Goal: Task Accomplishment & Management: Manage account settings

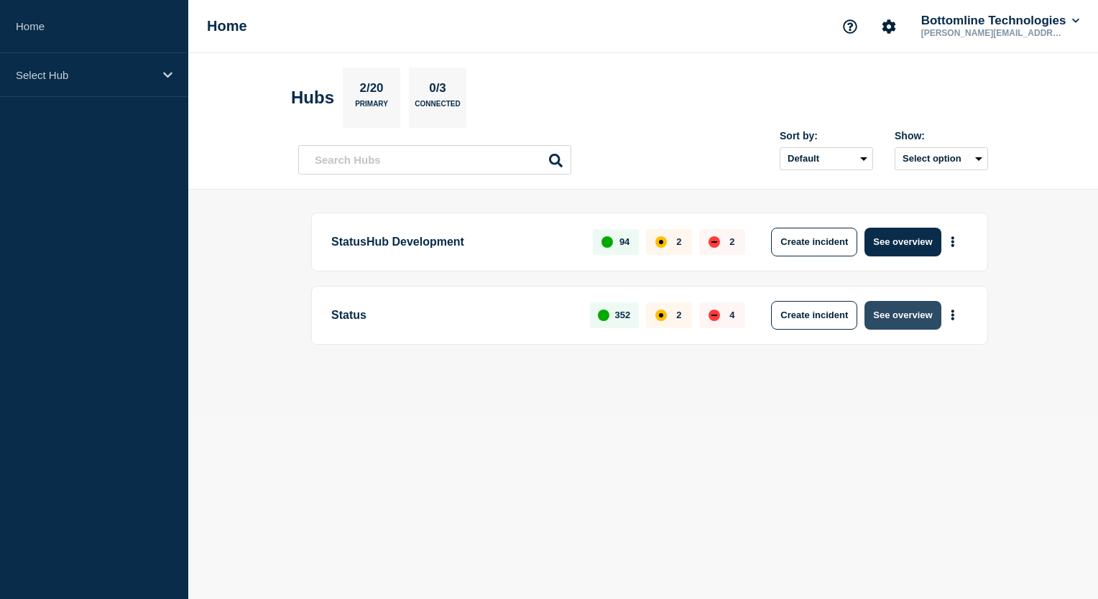
click at [893, 322] on button "See overview" at bounding box center [902, 315] width 76 height 29
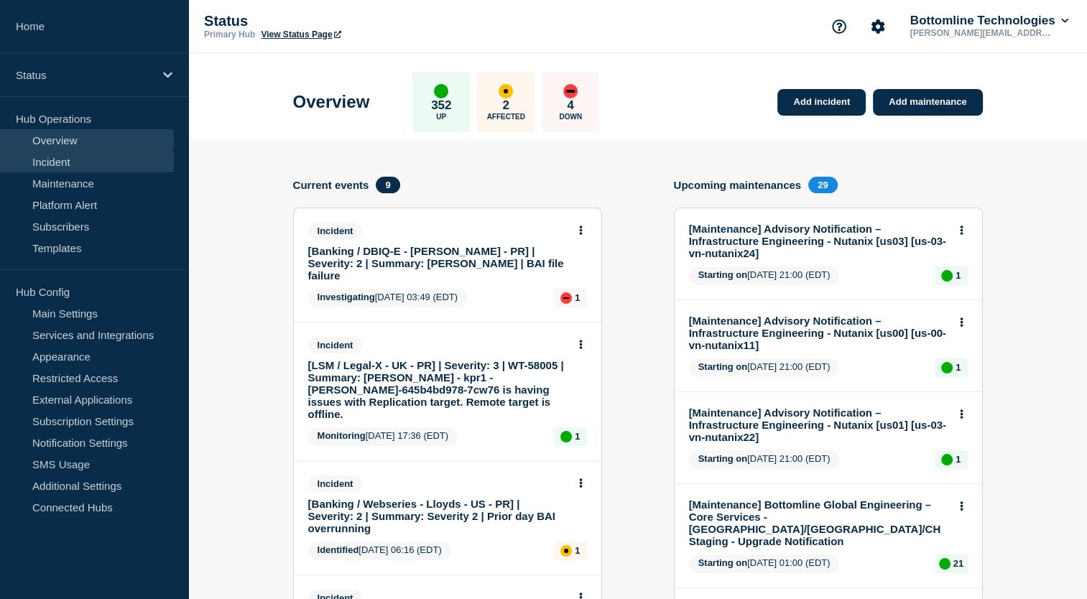
click at [63, 168] on link "Incident" at bounding box center [87, 162] width 174 height 22
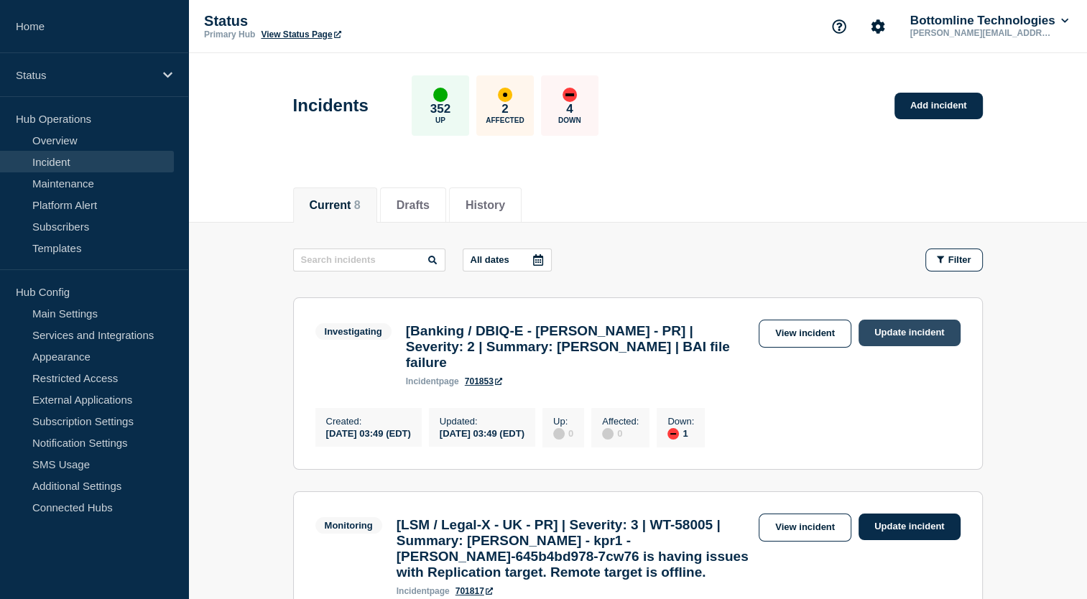
click at [904, 330] on link "Update incident" at bounding box center [910, 333] width 102 height 27
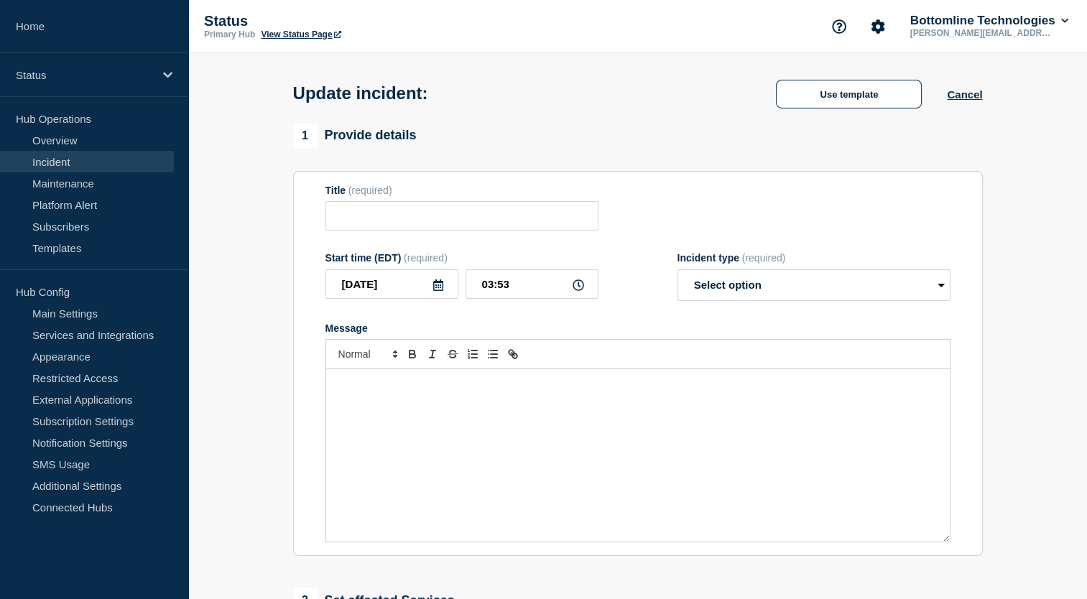
type input "[Banking / DBIQ-E - [PERSON_NAME] - PR] | Severity: 2 | Summary: [PERSON_NAME] …"
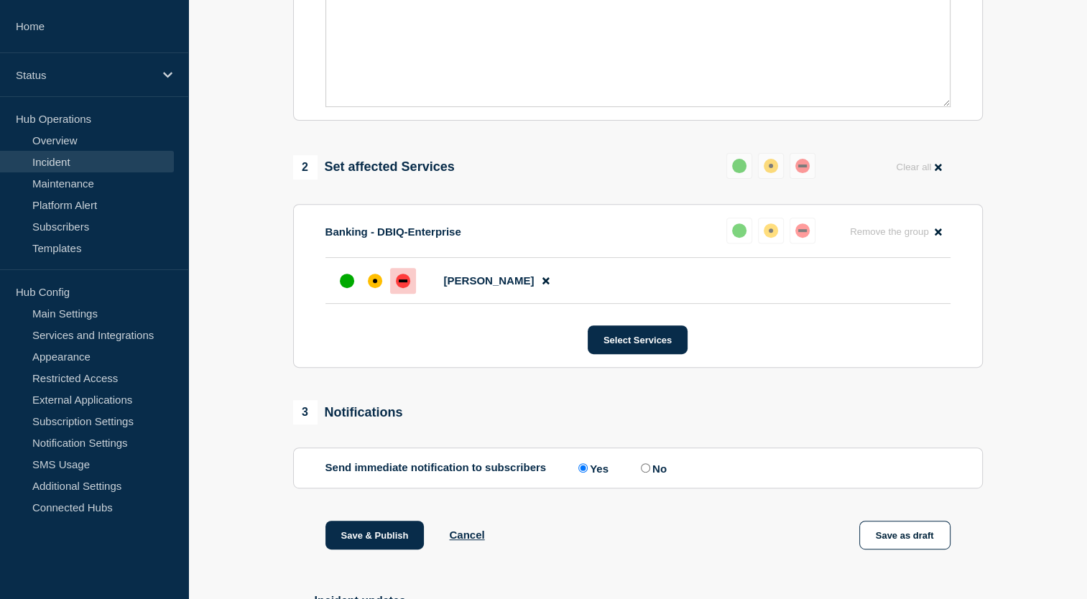
scroll to position [593, 0]
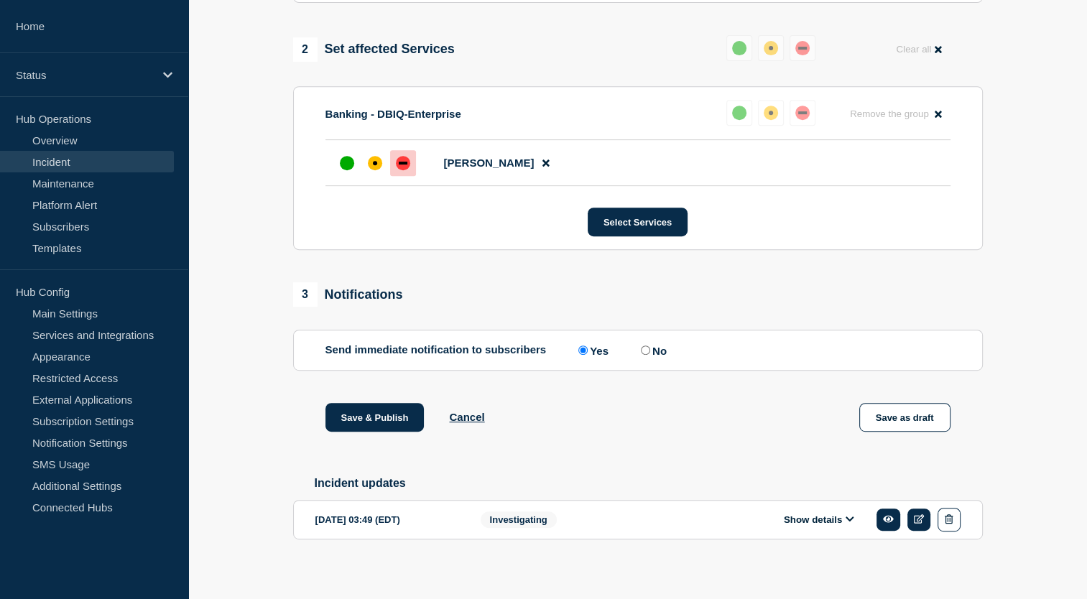
click at [842, 514] on button "Show details" at bounding box center [819, 520] width 79 height 12
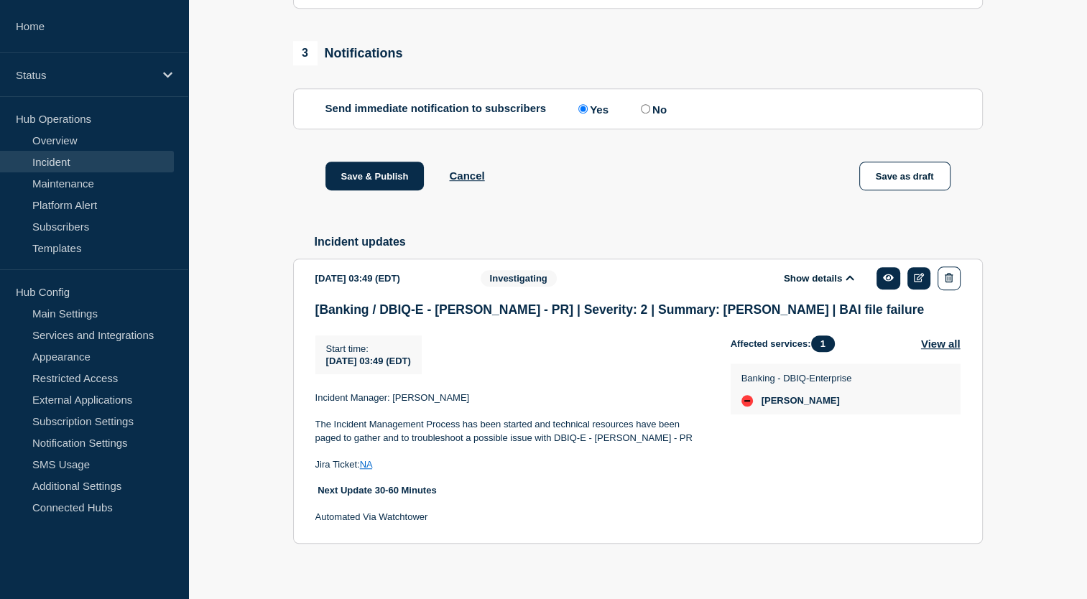
scroll to position [842, 0]
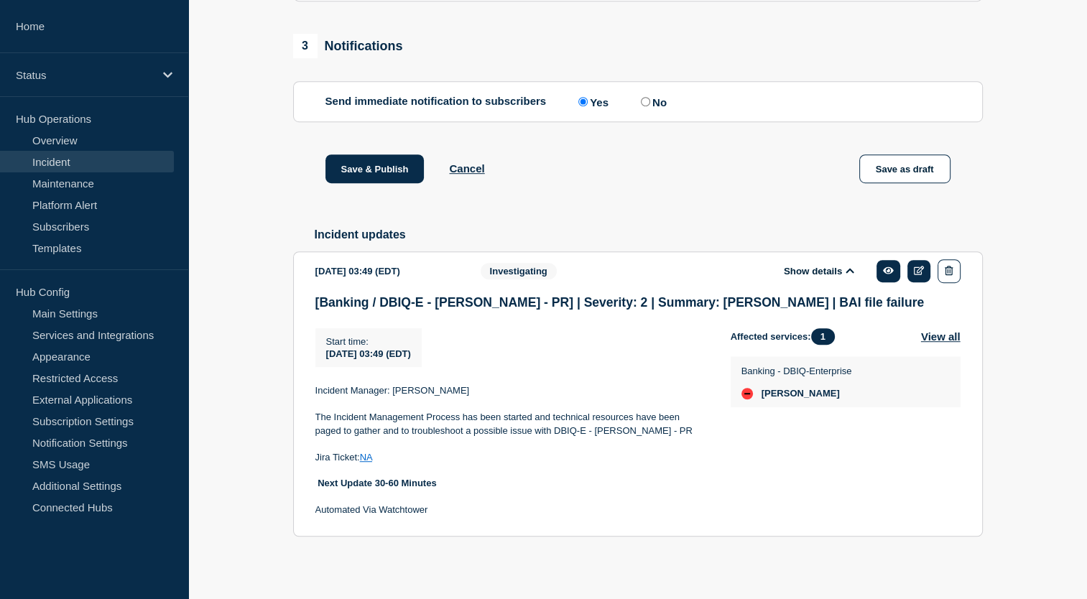
click at [852, 266] on icon at bounding box center [850, 270] width 9 height 9
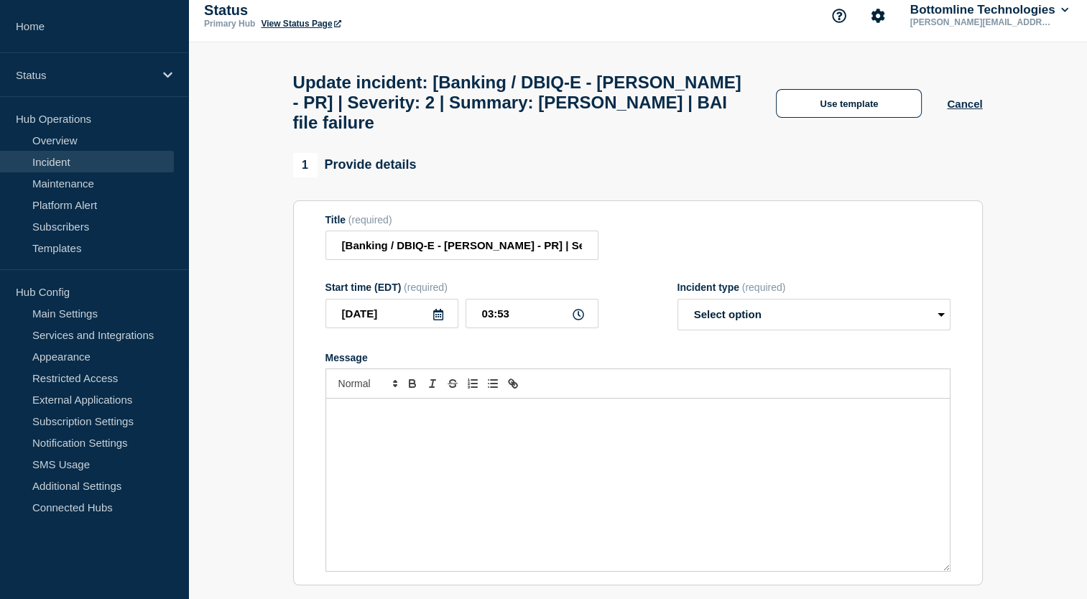
scroll to position [0, 0]
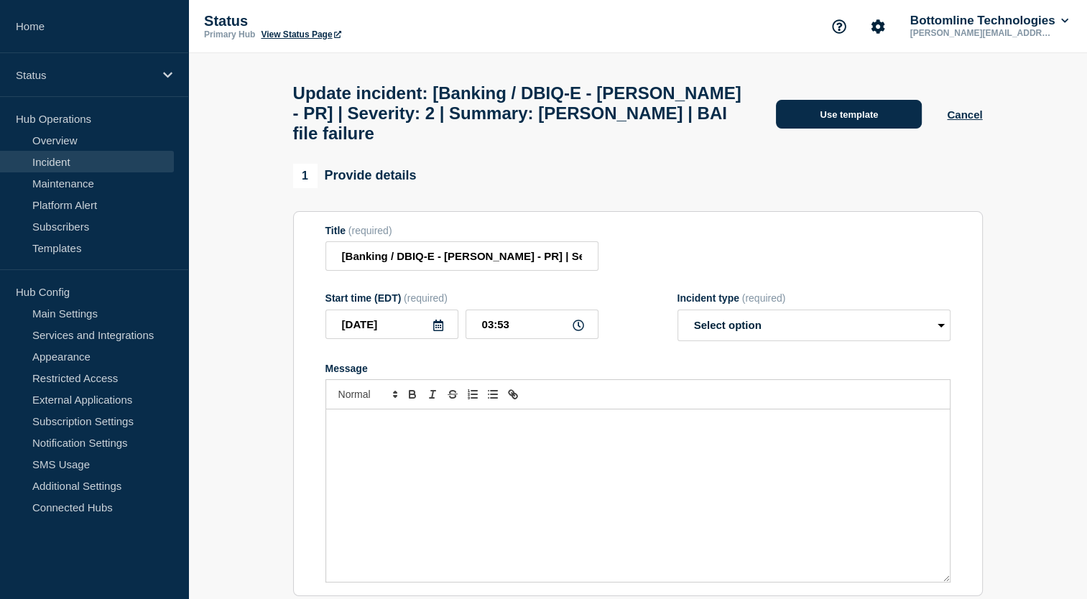
click at [870, 100] on button "Use template" at bounding box center [849, 114] width 146 height 29
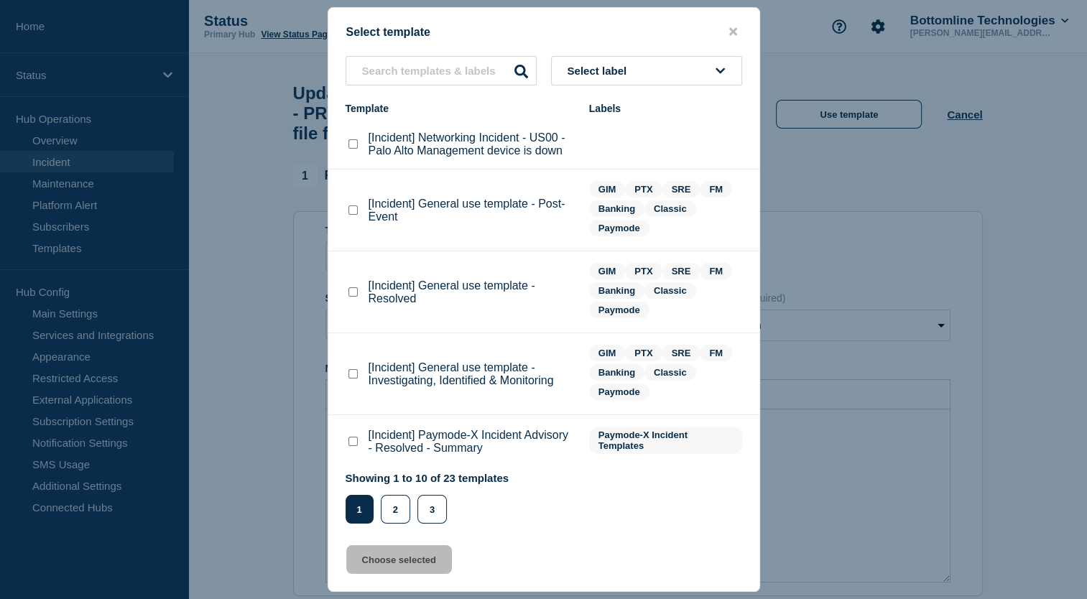
click at [655, 68] on button "Select label" at bounding box center [646, 70] width 191 height 29
type input "GIM"
click at [595, 146] on button "GIM" at bounding box center [646, 148] width 191 height 29
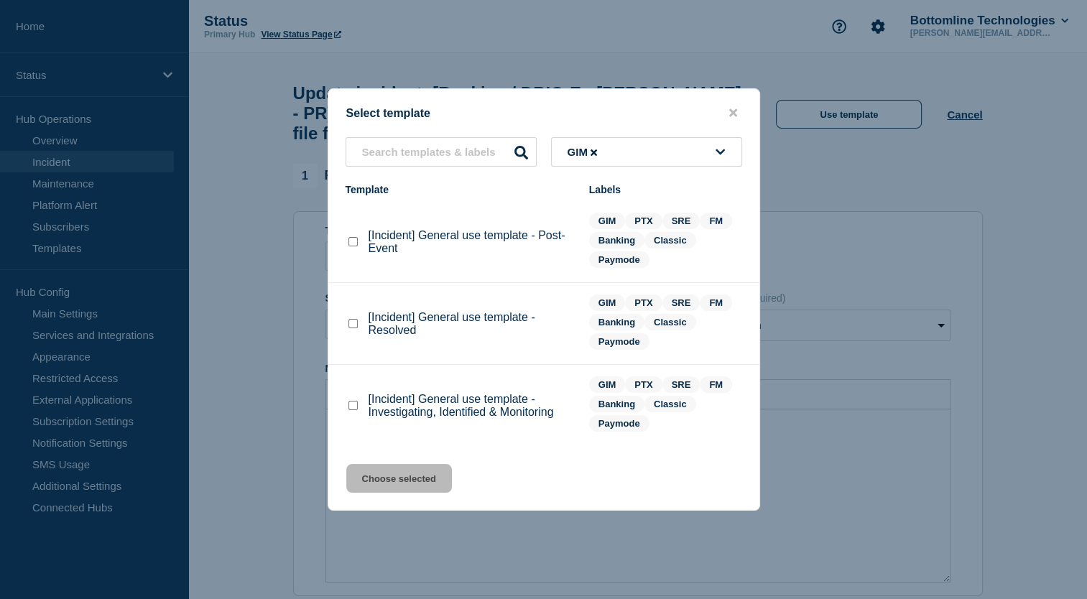
click at [361, 249] on div "[Incident] General use template - Post-Event" at bounding box center [460, 242] width 229 height 26
click at [356, 244] on checkbox"] "[Incident] General use template - Post-Event checkbox" at bounding box center [352, 241] width 9 height 9
checkbox checkbox"] "true"
click at [379, 484] on button "Choose selected" at bounding box center [399, 478] width 106 height 29
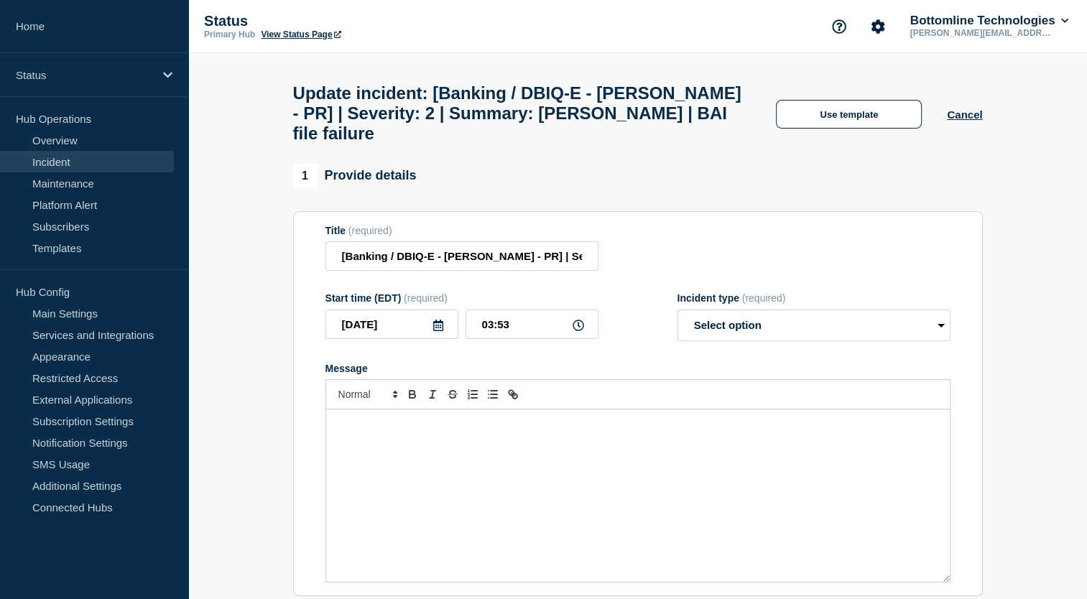
select select "resolved"
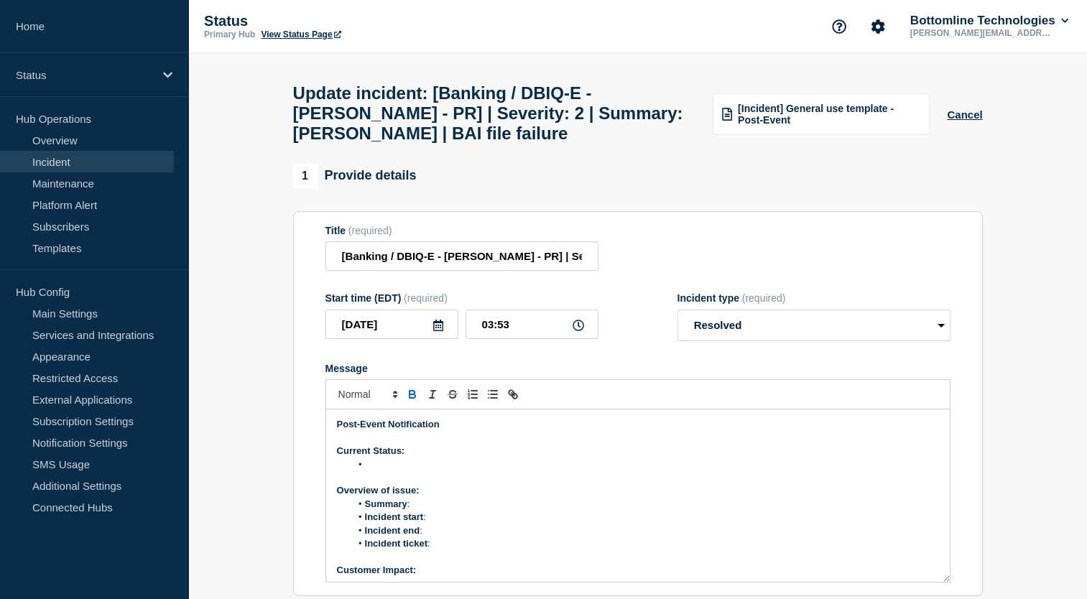
click at [385, 471] on li "Message" at bounding box center [645, 464] width 588 height 13
click at [420, 511] on li "Summary :" at bounding box center [645, 504] width 588 height 13
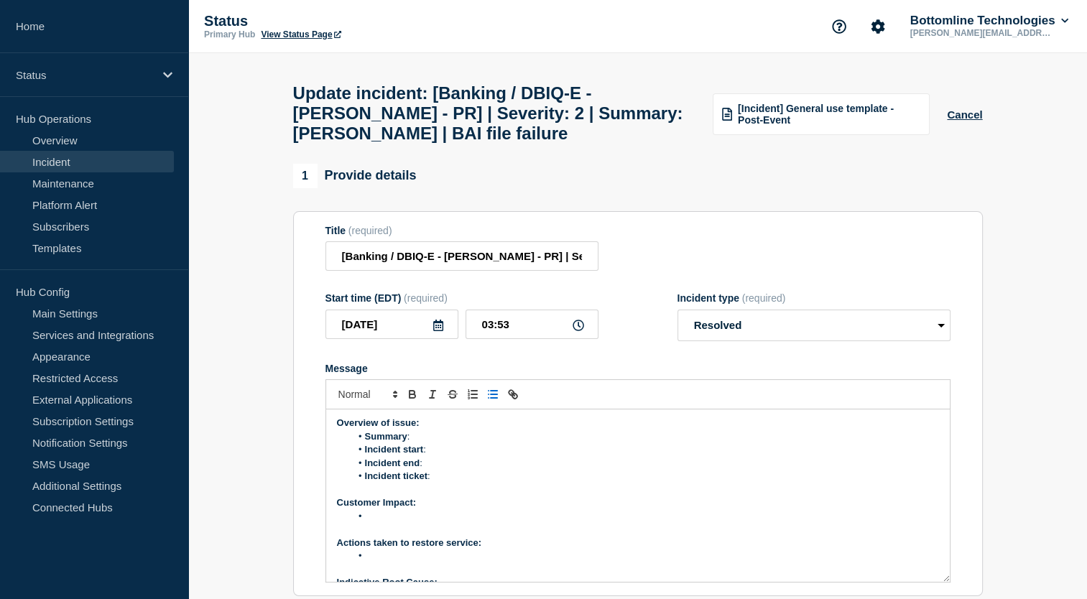
scroll to position [47, 0]
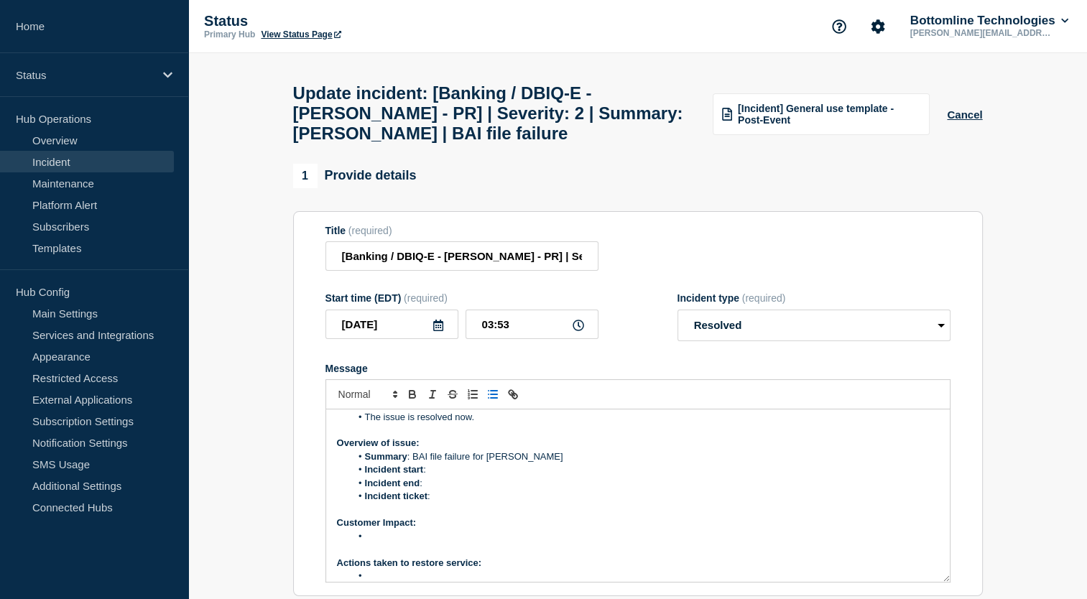
click at [448, 476] on li "Incident start :" at bounding box center [645, 469] width 588 height 13
click at [431, 490] on li "Incident end :" at bounding box center [645, 483] width 588 height 13
click at [445, 490] on li "Incident end :" at bounding box center [645, 483] width 588 height 13
click at [437, 503] on li "Incident ticket :" at bounding box center [645, 496] width 588 height 13
drag, startPoint x: 434, startPoint y: 508, endPoint x: 483, endPoint y: 507, distance: 48.9
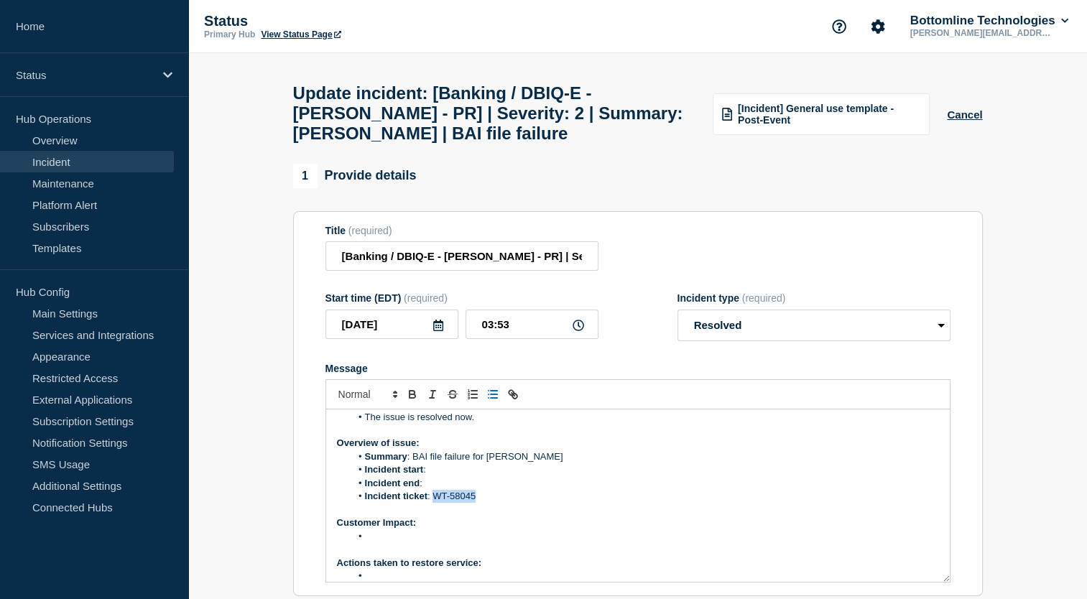
click at [483, 503] on li "Incident ticket : WT-58045" at bounding box center [645, 496] width 588 height 13
click at [514, 399] on icon "Toggle link" at bounding box center [514, 396] width 5 height 5
paste input "https://jira.bottomline.tech/browse/"
type input "https://jira.bottomline.tech/browse/WT-58045"
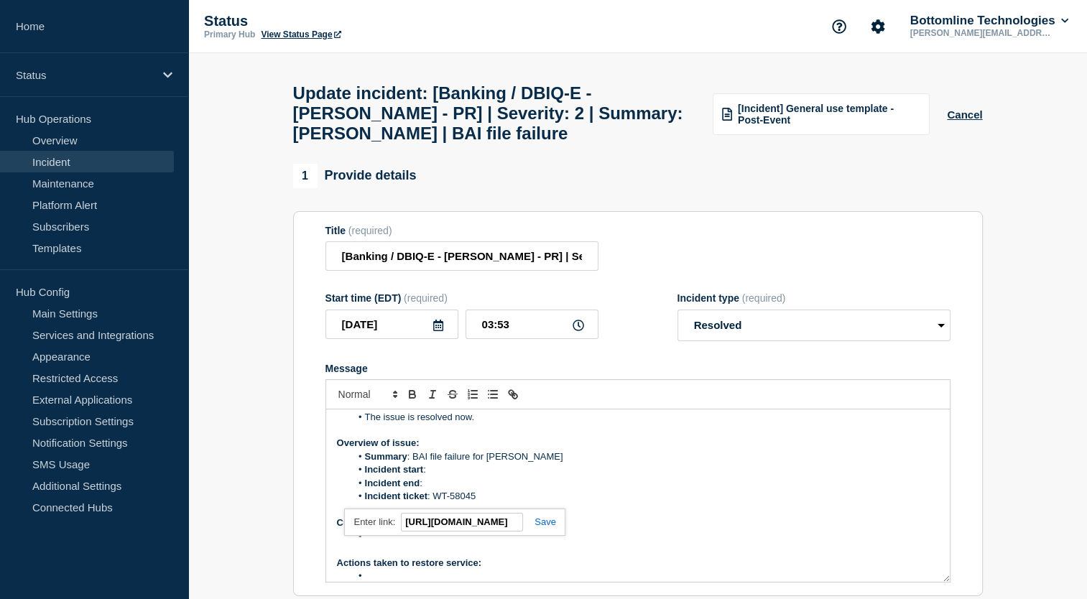
scroll to position [0, 0]
click at [541, 527] on link at bounding box center [539, 522] width 33 height 11
click at [494, 517] on p "Message" at bounding box center [638, 510] width 602 height 13
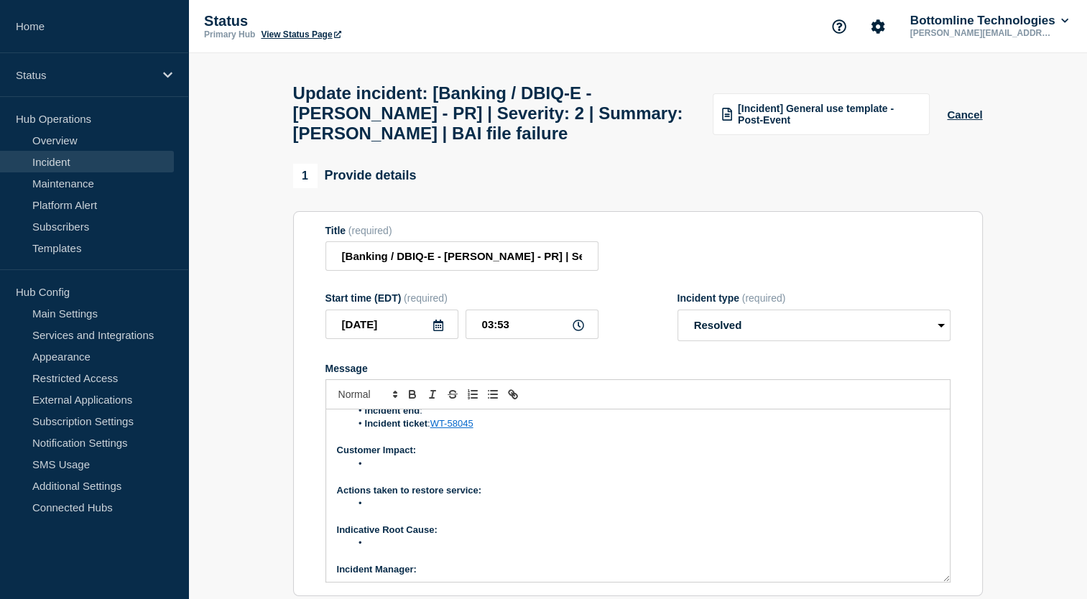
scroll to position [121, 0]
click at [399, 470] on li "Message" at bounding box center [645, 463] width 588 height 13
click at [431, 509] on li "﻿" at bounding box center [645, 502] width 588 height 13
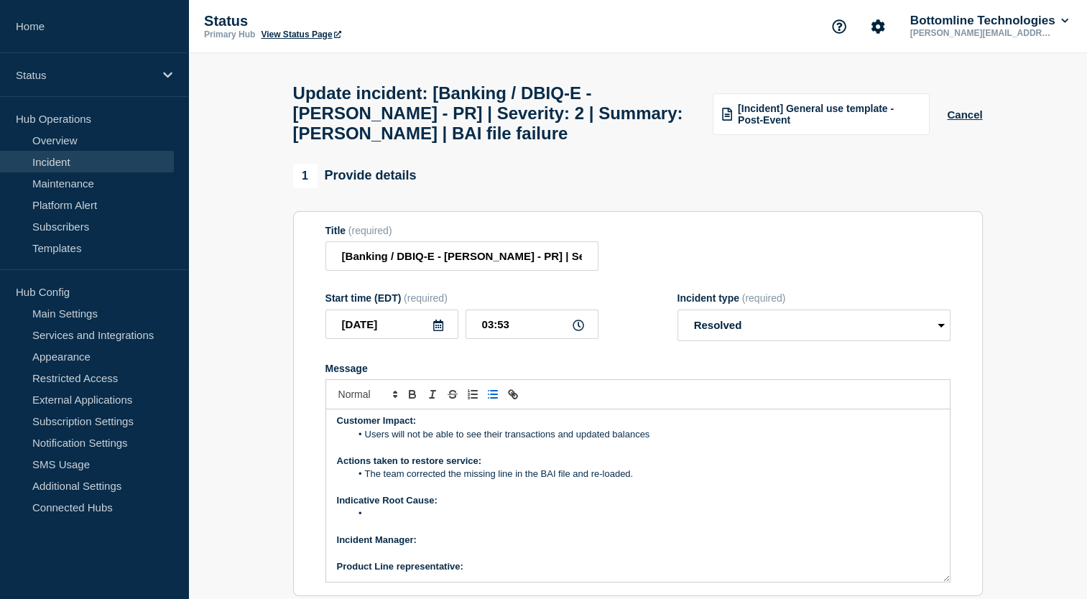
click at [397, 520] on li "Message" at bounding box center [645, 513] width 588 height 13
click at [431, 547] on p "﻿Incident Manager:" at bounding box center [638, 540] width 602 height 13
click at [481, 573] on p "Product Line representative:" at bounding box center [638, 566] width 602 height 13
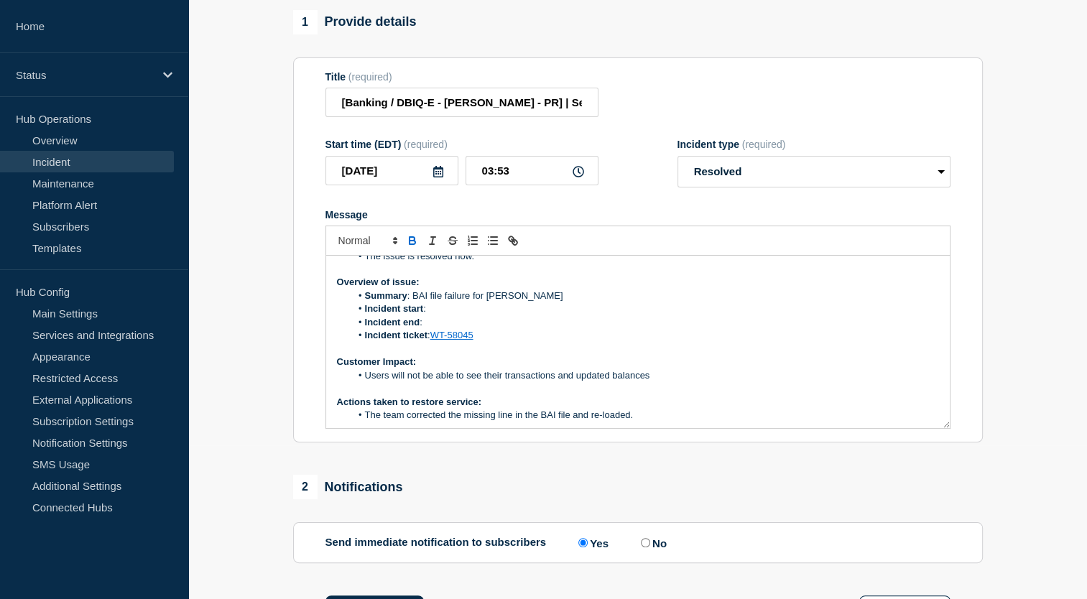
scroll to position [0, 0]
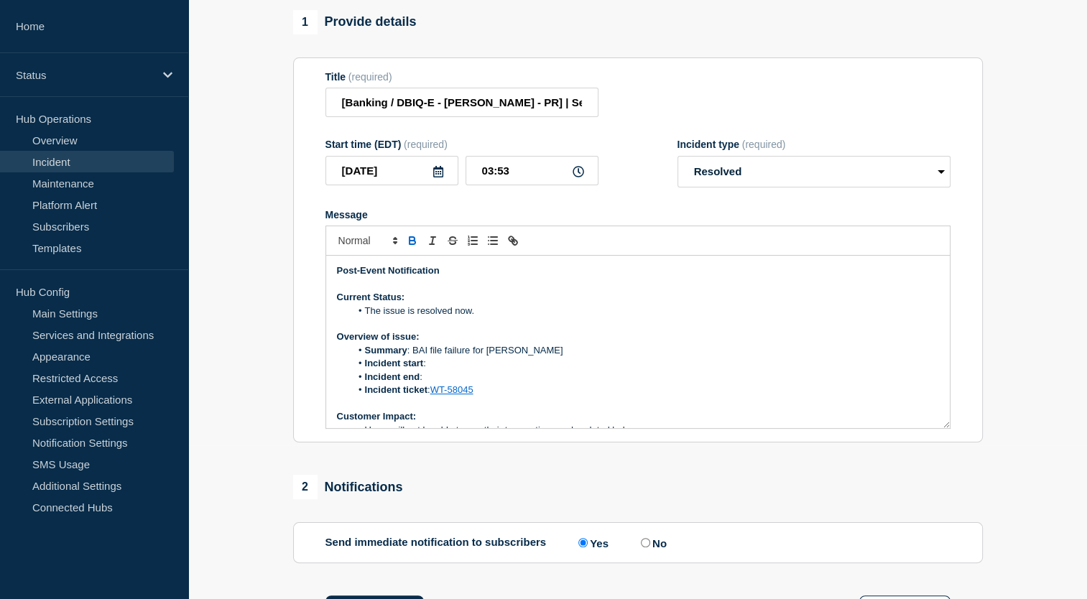
click at [455, 370] on li "Incident start :" at bounding box center [645, 363] width 588 height 13
click at [442, 384] on li "Incident end :" at bounding box center [645, 377] width 588 height 13
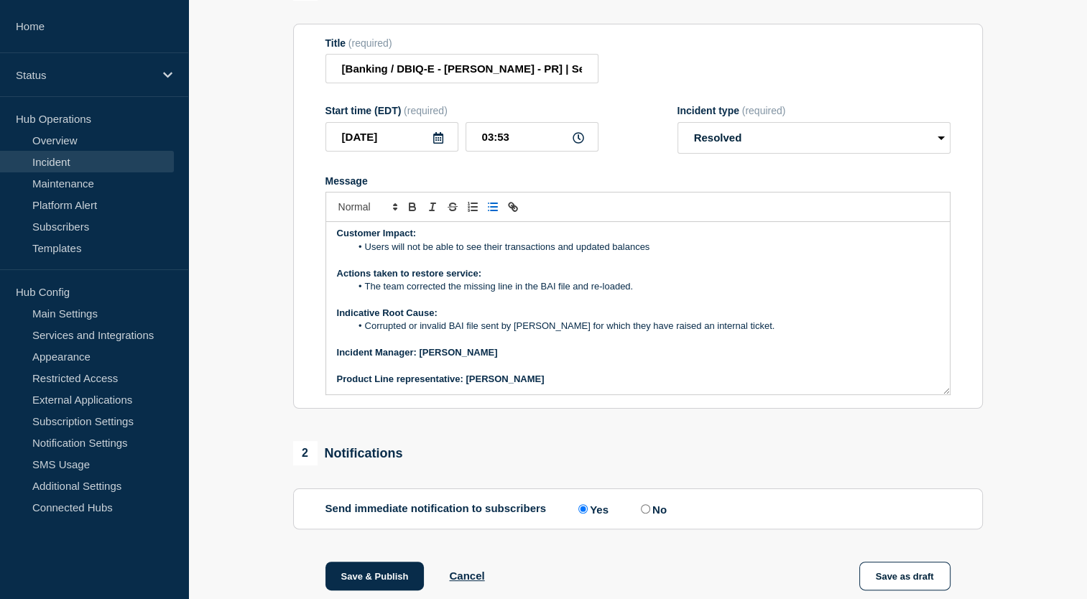
scroll to position [369, 0]
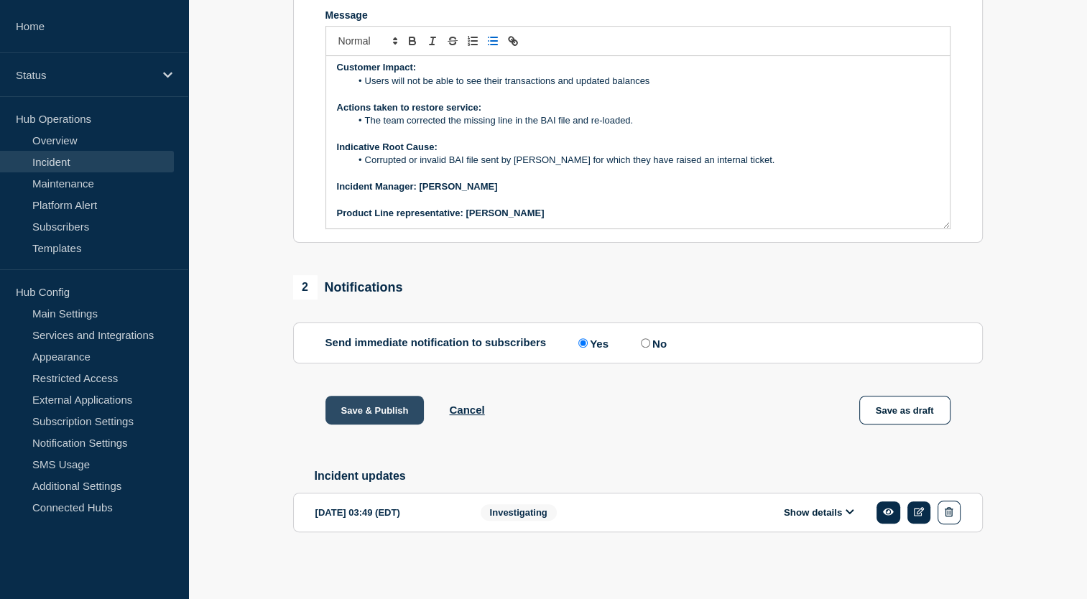
click at [364, 411] on button "Save & Publish" at bounding box center [374, 410] width 99 height 29
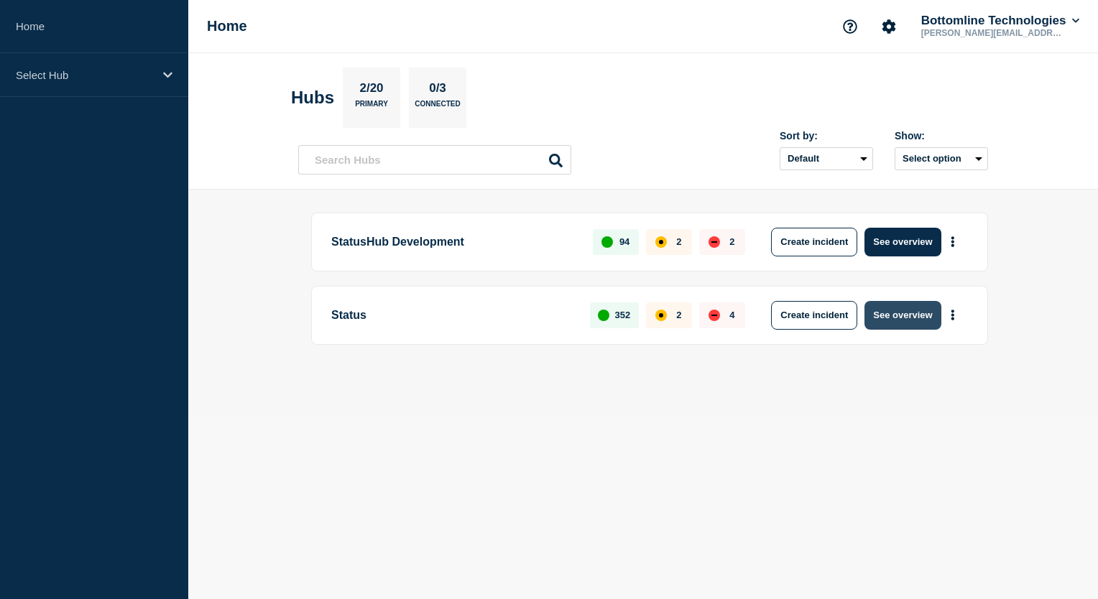
click at [882, 320] on button "See overview" at bounding box center [902, 315] width 76 height 29
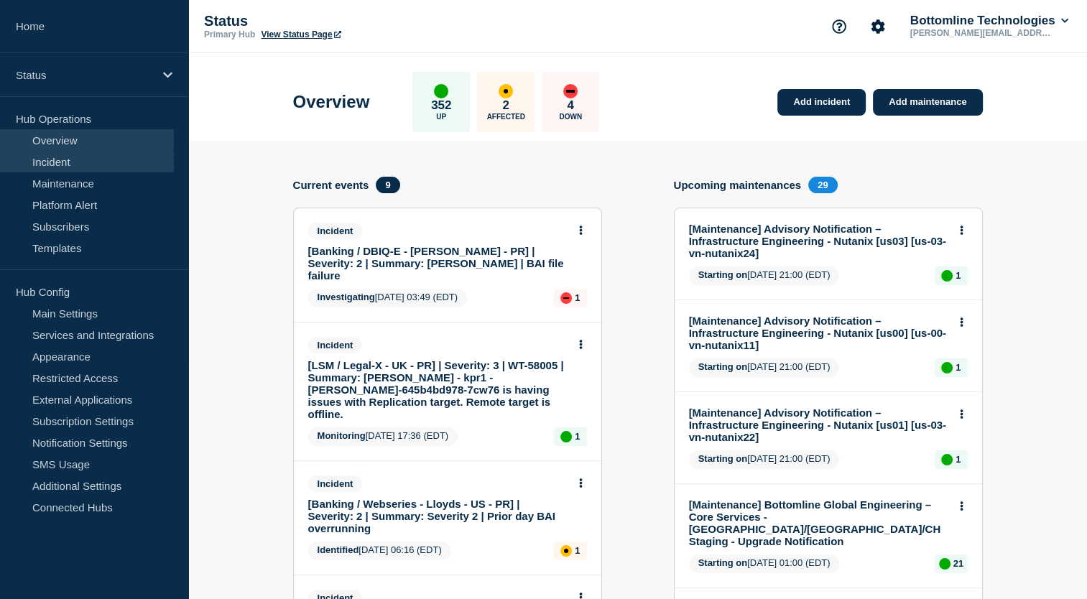
click at [63, 159] on link "Incident" at bounding box center [87, 162] width 174 height 22
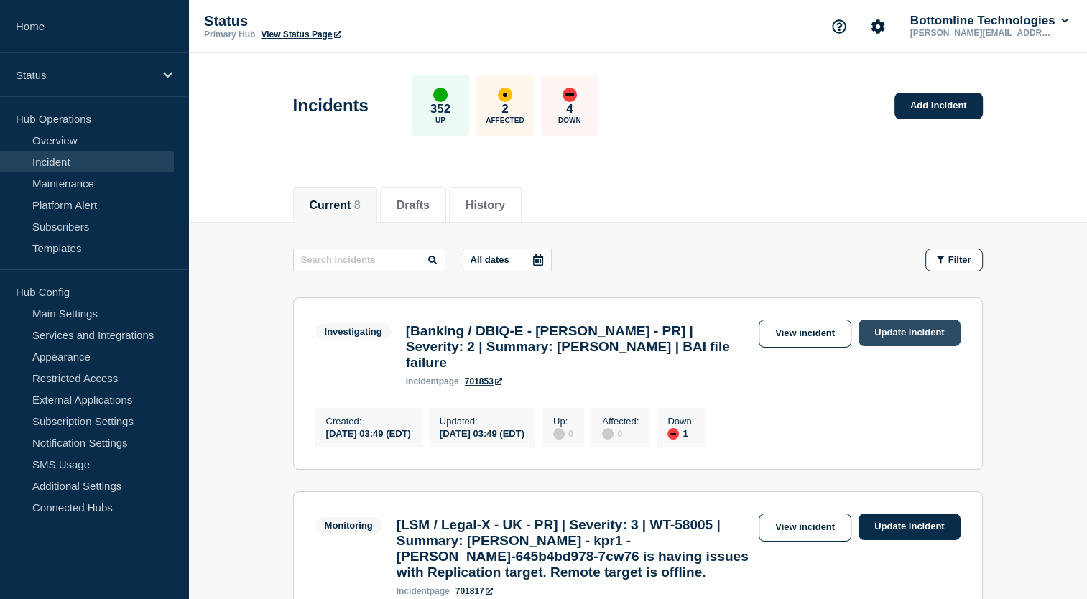
click at [914, 337] on link "Update incident" at bounding box center [910, 333] width 102 height 27
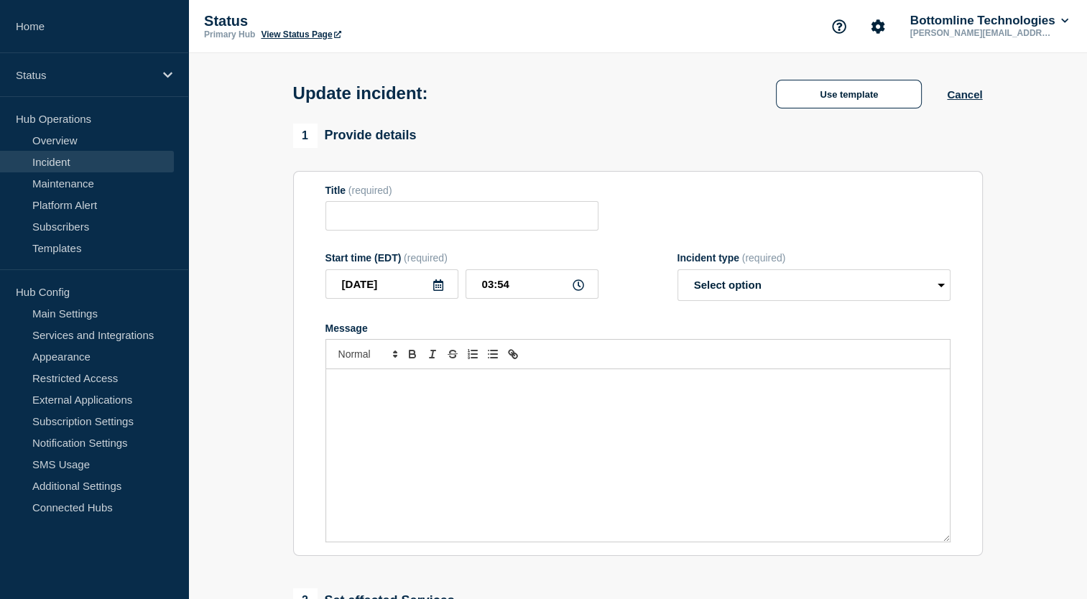
type input "[Banking / DBIQ-E - [PERSON_NAME] - PR] | Severity: 2 | Summary: [PERSON_NAME] …"
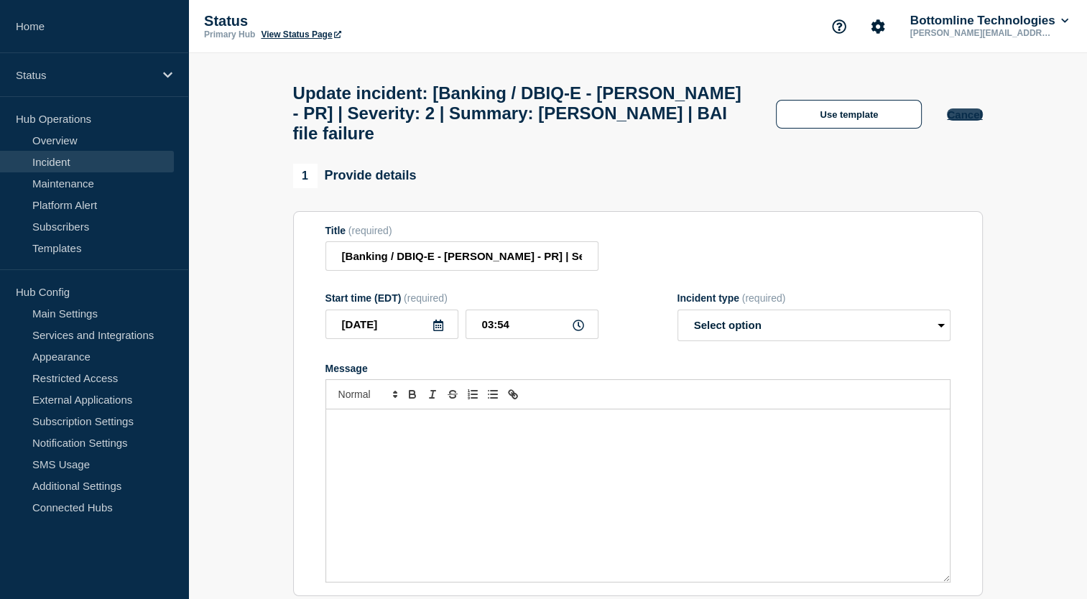
click at [965, 111] on button "Cancel" at bounding box center [964, 114] width 35 height 12
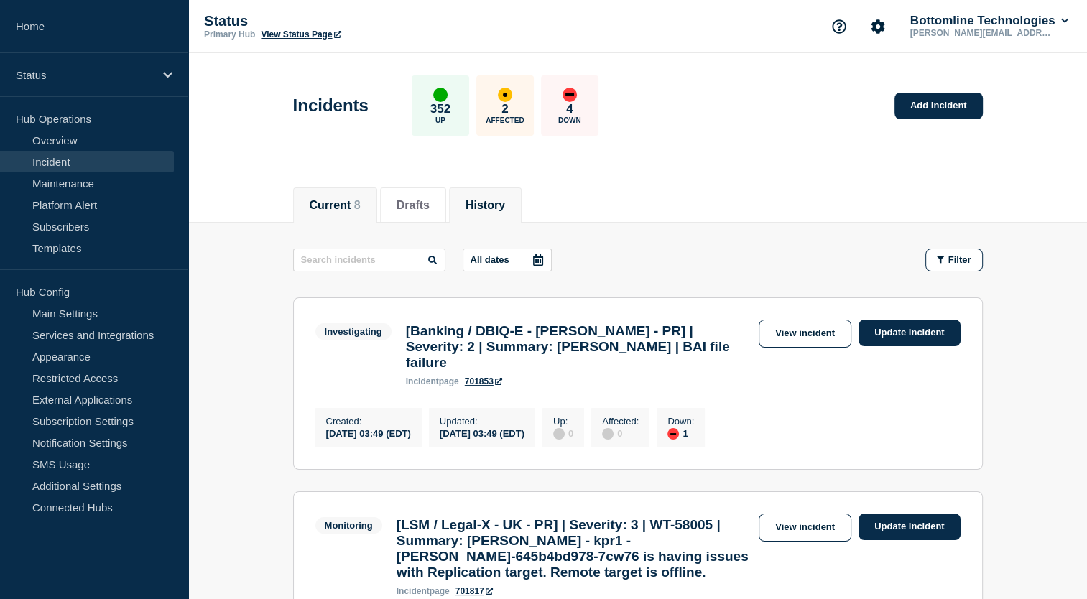
click at [504, 200] on button "History" at bounding box center [486, 205] width 40 height 13
click at [500, 205] on button "History" at bounding box center [486, 205] width 40 height 13
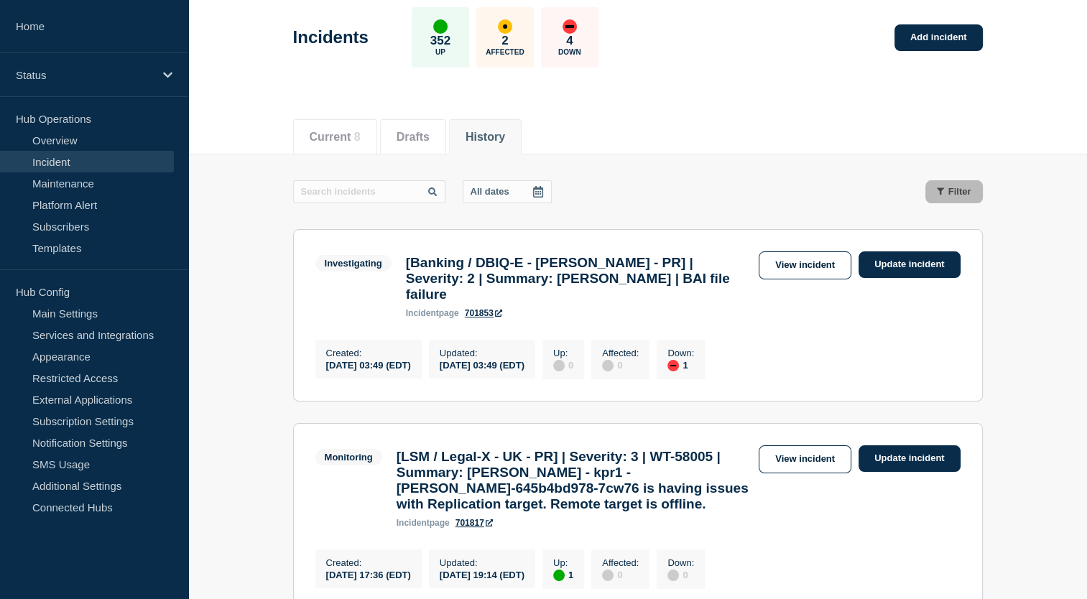
scroll to position [11, 0]
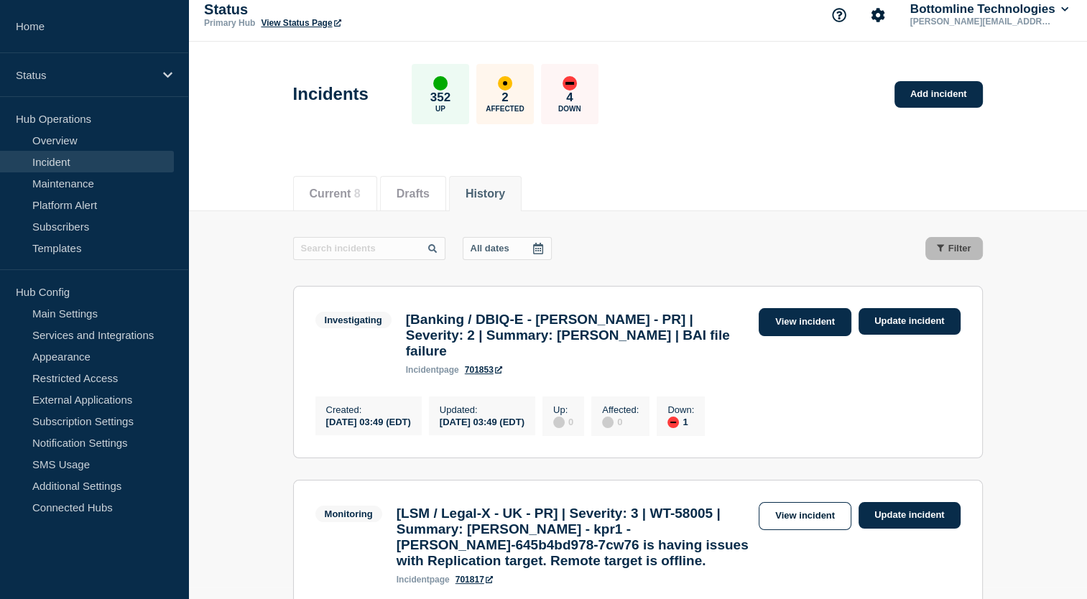
click at [803, 322] on link "View incident" at bounding box center [805, 322] width 93 height 28
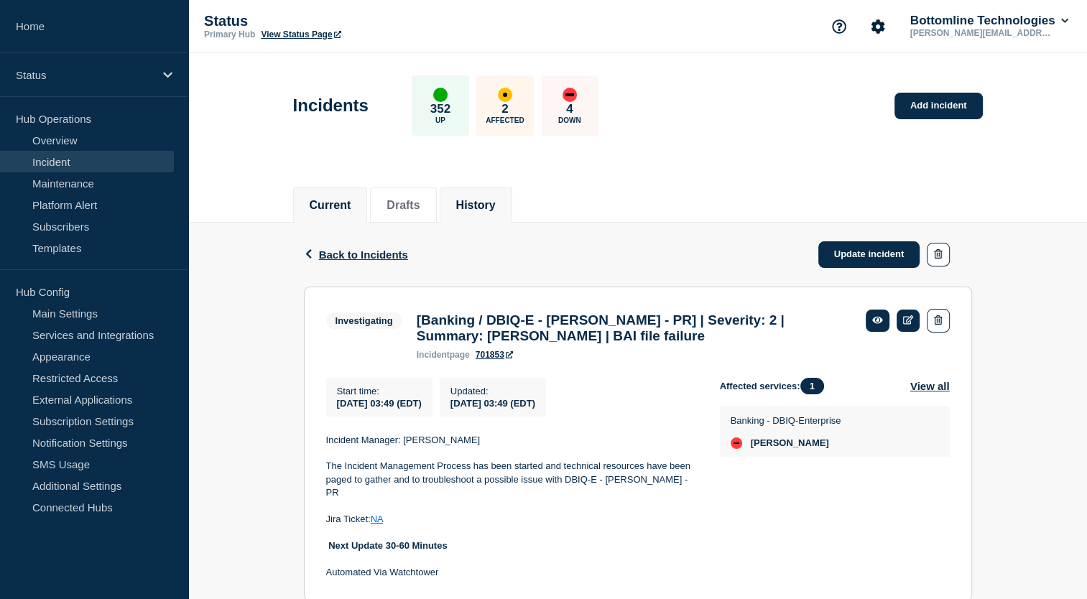
click at [492, 199] on button "History" at bounding box center [476, 205] width 40 height 13
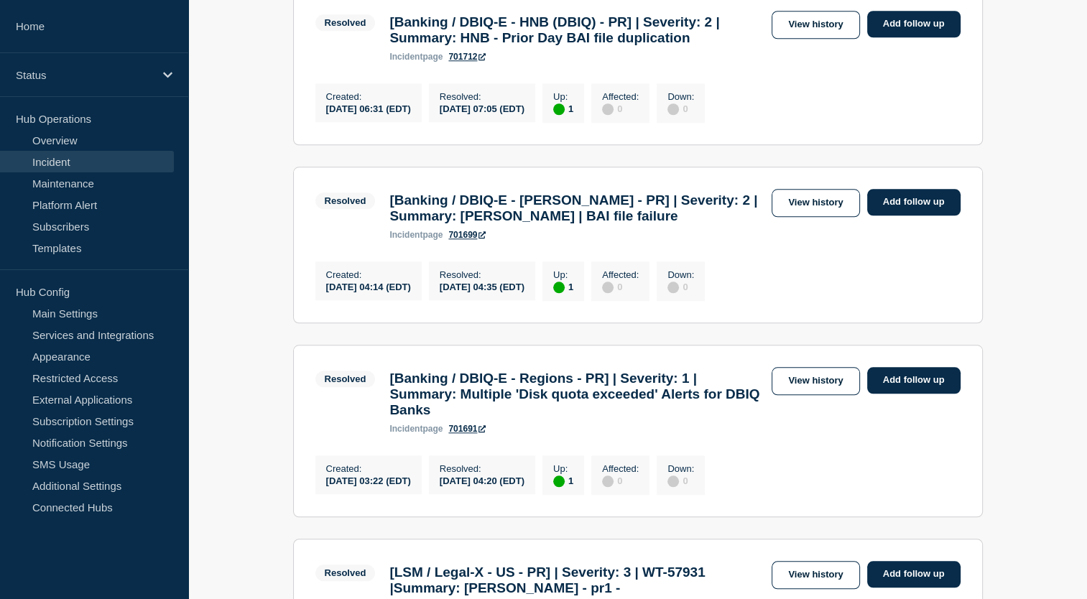
scroll to position [1393, 0]
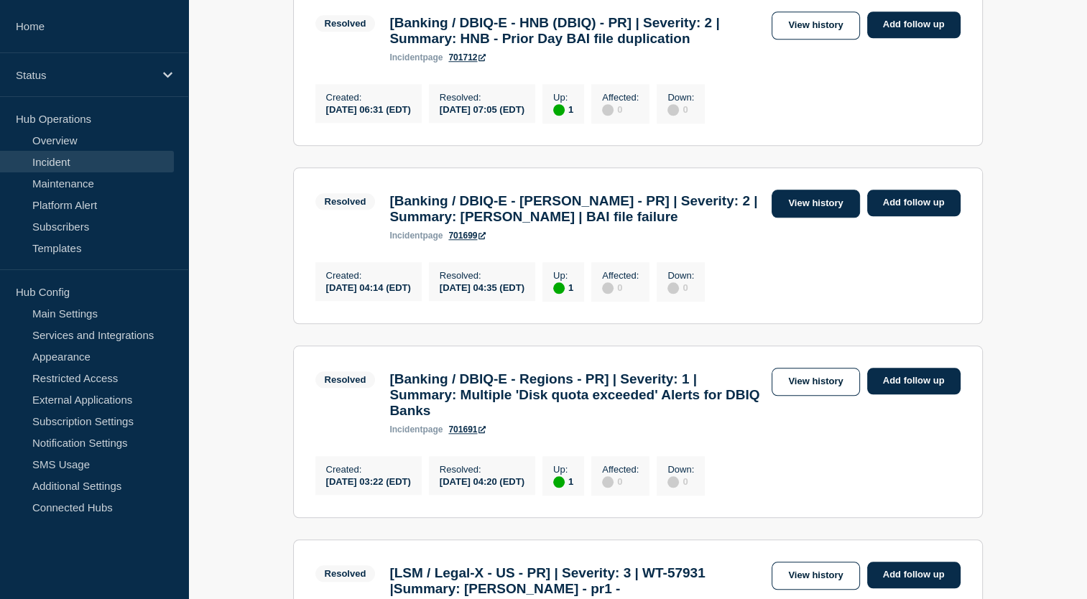
click at [836, 218] on link "View history" at bounding box center [816, 204] width 88 height 28
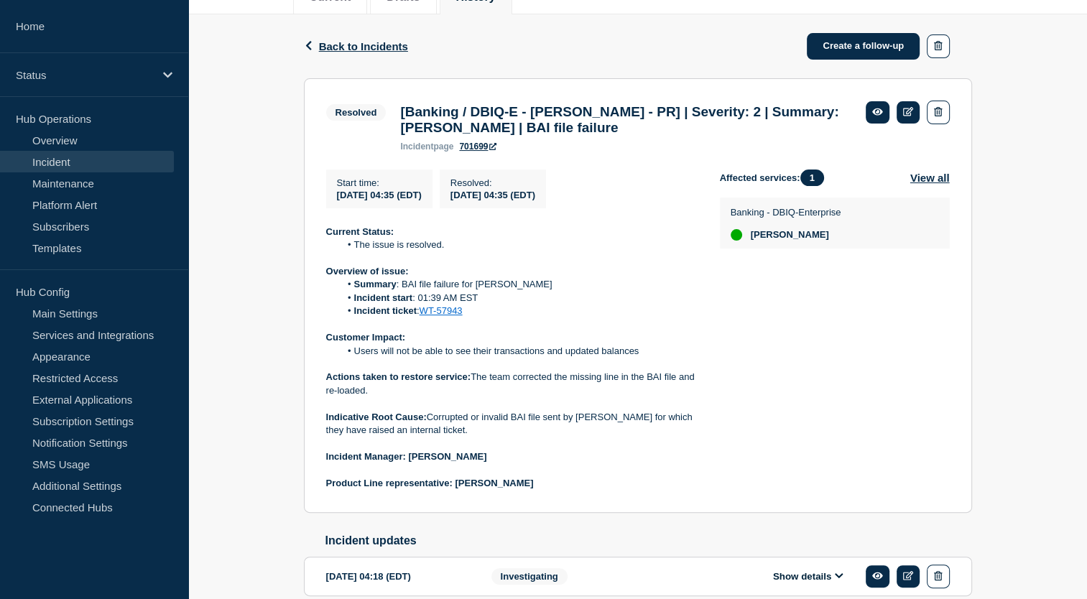
scroll to position [218, 0]
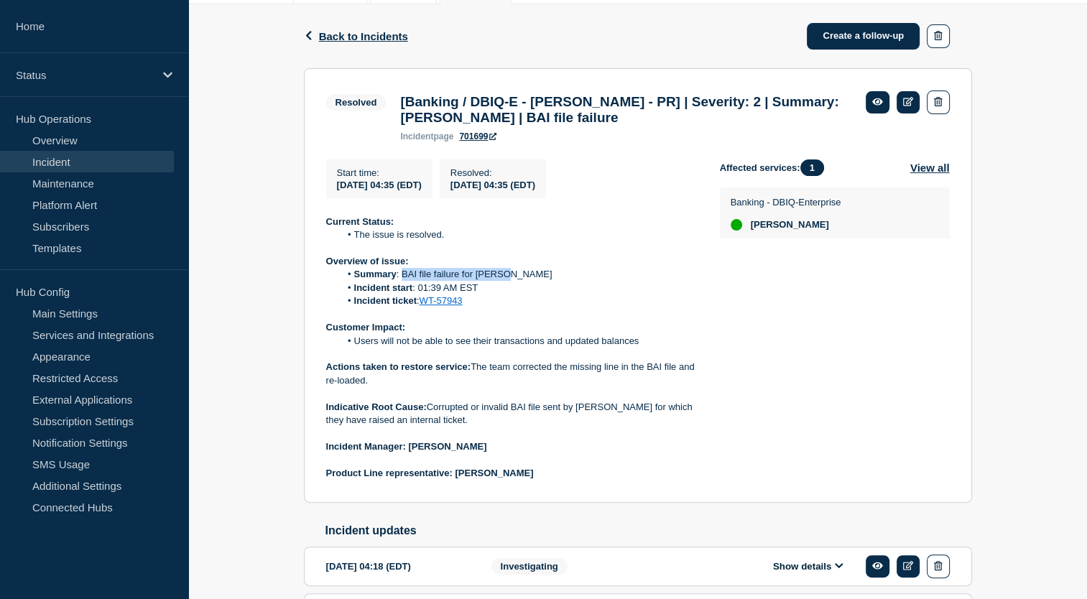
drag, startPoint x: 401, startPoint y: 284, endPoint x: 514, endPoint y: 289, distance: 113.6
click at [514, 281] on li "Summary : BAI file failure for Fulton" at bounding box center [518, 274] width 357 height 13
copy li "BAI file failure for Fulton"
click at [535, 292] on li "Incident start : 01:39 AM EST" at bounding box center [518, 288] width 357 height 13
drag, startPoint x: 353, startPoint y: 351, endPoint x: 649, endPoint y: 357, distance: 295.4
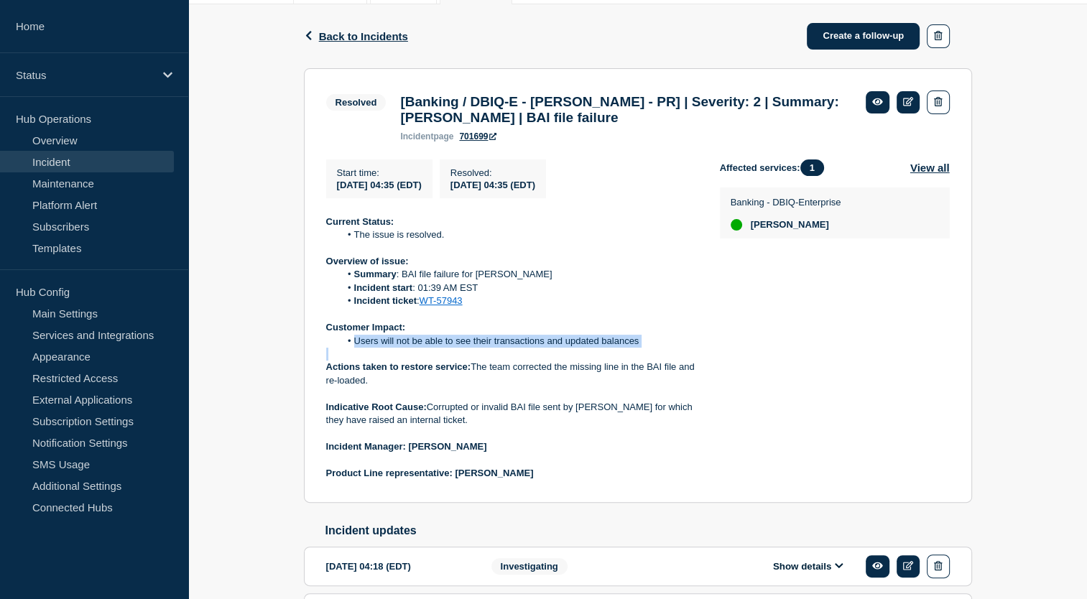
click at [649, 357] on div "Current Status: The issue is resolved. Overview of issue: Summary : BAI file fa…" at bounding box center [511, 348] width 371 height 265
copy li "Users will not be able to see their transactions and updated balances"
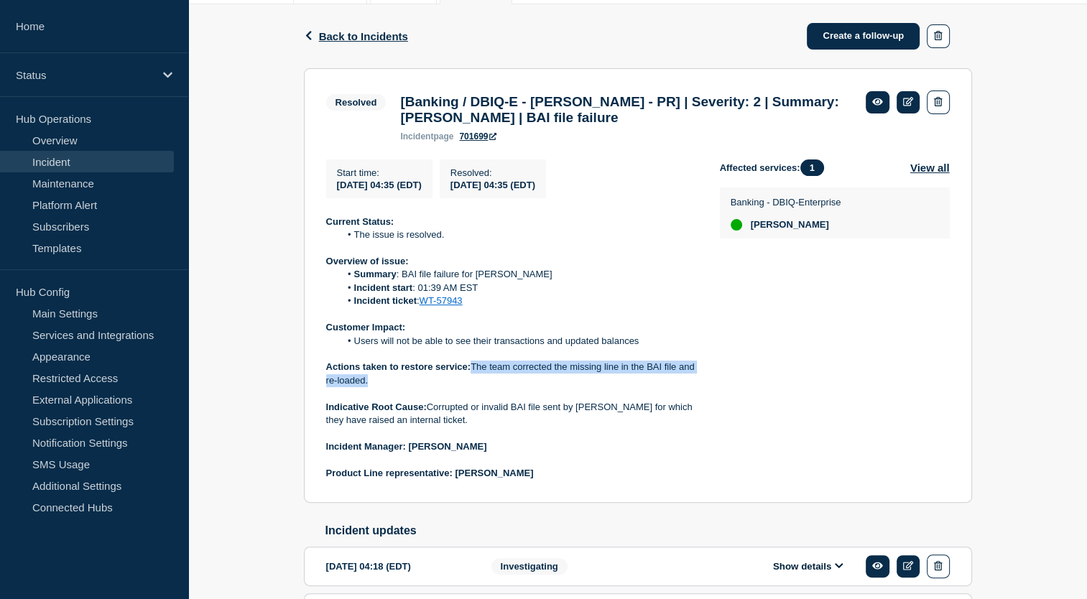
drag, startPoint x: 473, startPoint y: 374, endPoint x: 503, endPoint y: 387, distance: 32.8
click at [503, 387] on p "Actions taken to restore service: The team corrected the missing line in the BA…" at bounding box center [511, 374] width 371 height 27
copy p "The team corrected the missing line in the BAI file and re-loaded."
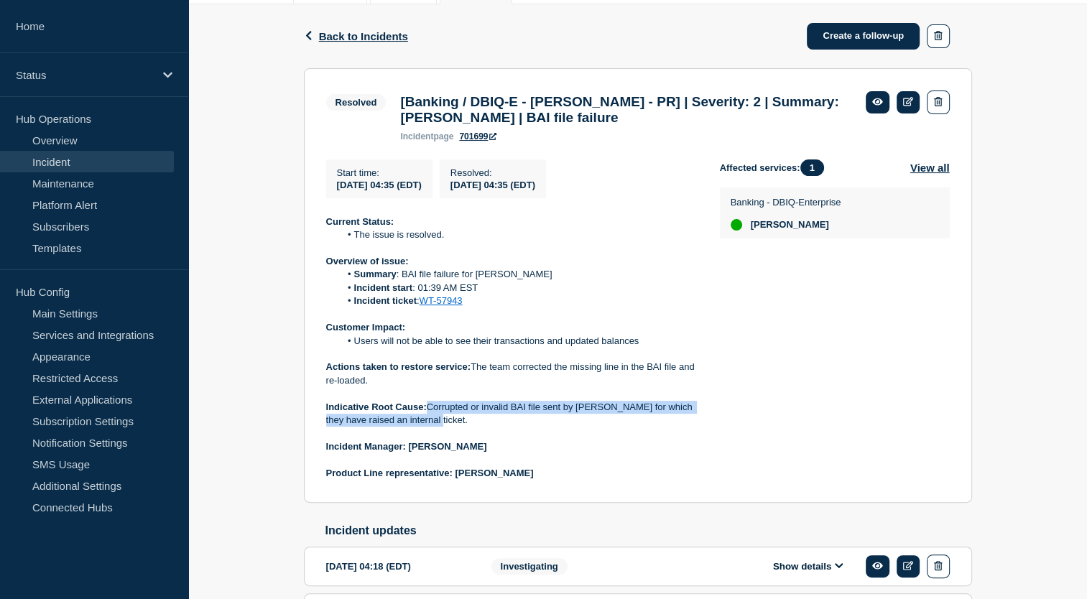
drag, startPoint x: 430, startPoint y: 415, endPoint x: 452, endPoint y: 430, distance: 26.9
click at [452, 427] on p "Indicative Root Cause: Corrupted or invalid BAI file sent by Fulton for which t…" at bounding box center [511, 414] width 371 height 27
copy p "Corrupted or invalid BAI file sent by Fulton for which they have raised an inte…"
click at [520, 427] on p "Indicative Root Cause: Corrupted or invalid BAI file sent by Fulton for which t…" at bounding box center [511, 414] width 371 height 27
drag, startPoint x: 409, startPoint y: 455, endPoint x: 498, endPoint y: 455, distance: 89.1
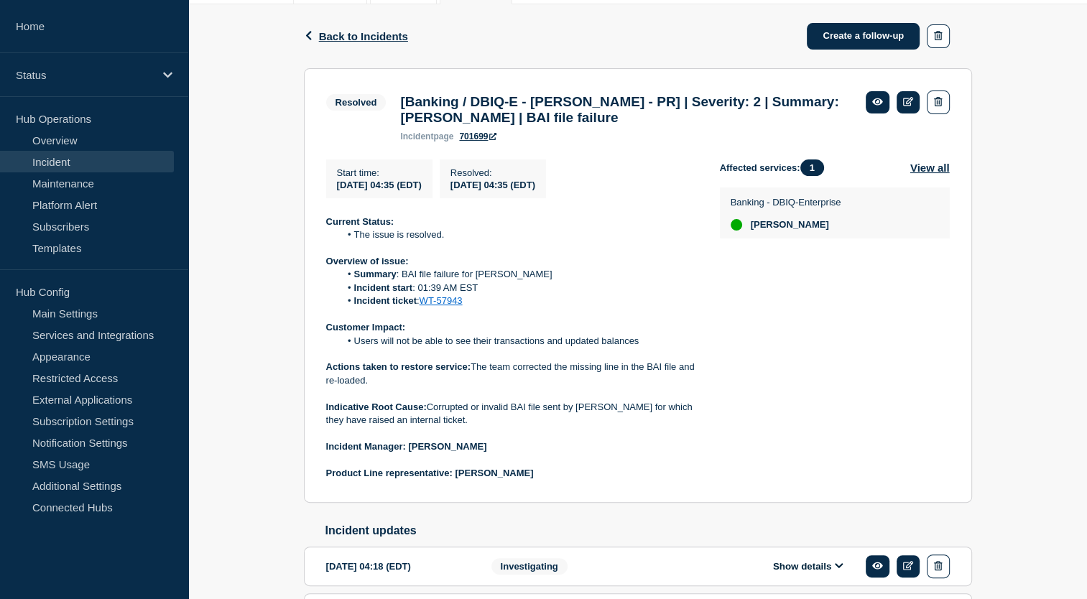
click at [498, 453] on p "﻿Incident Manager: Sourabh Banerjee" at bounding box center [511, 446] width 371 height 13
copy strong "Sourabh Banerjee"
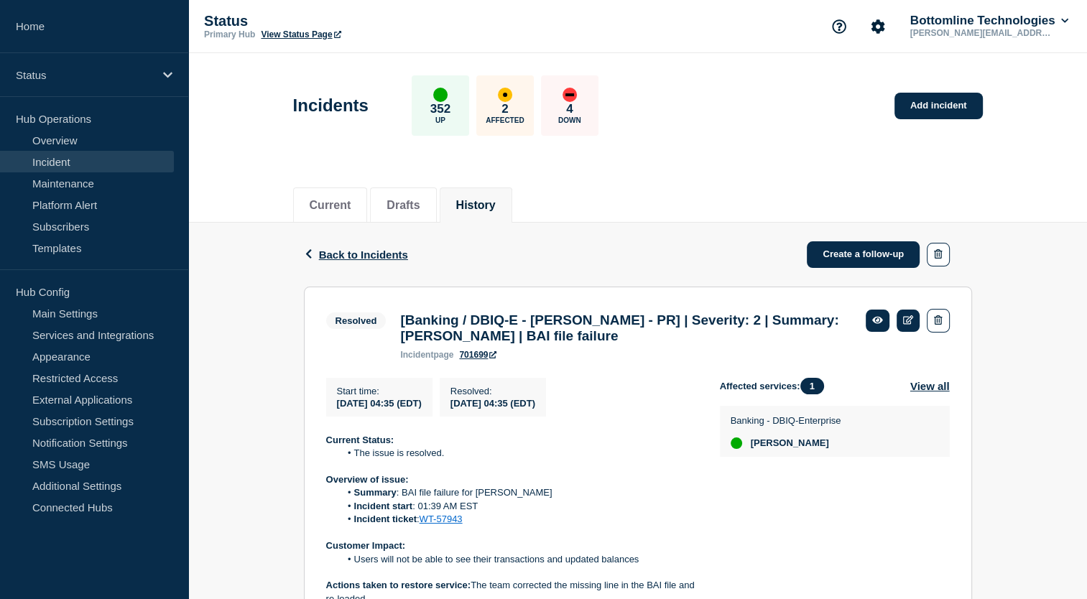
click at [652, 208] on div "Current Drafts History" at bounding box center [638, 197] width 690 height 49
click at [341, 257] on span "Back to Incidents" at bounding box center [363, 255] width 89 height 12
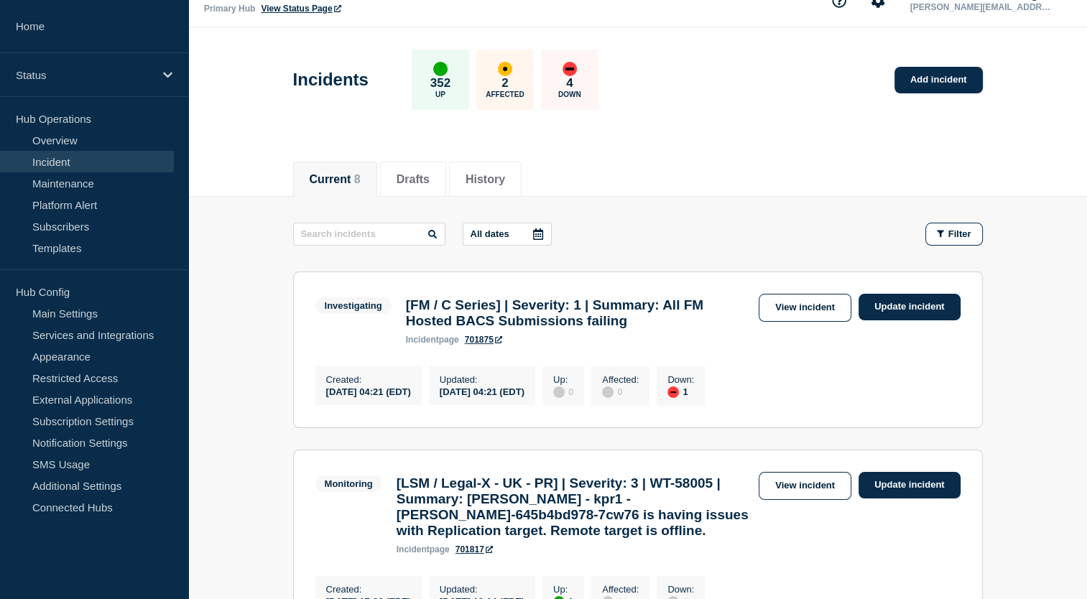
scroll to position [23, 0]
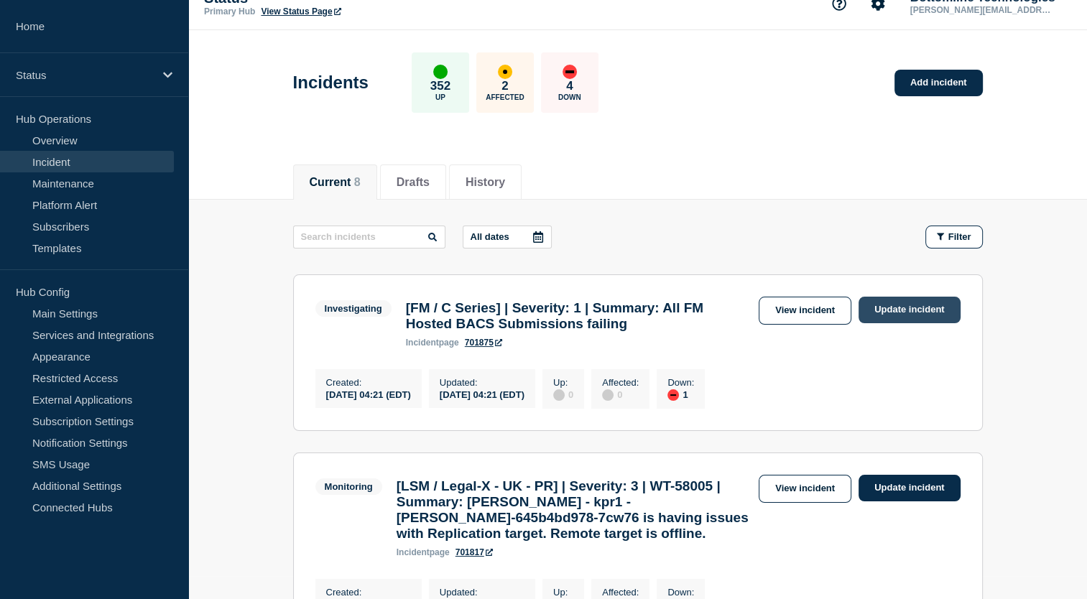
click at [895, 312] on link "Update incident" at bounding box center [910, 310] width 102 height 27
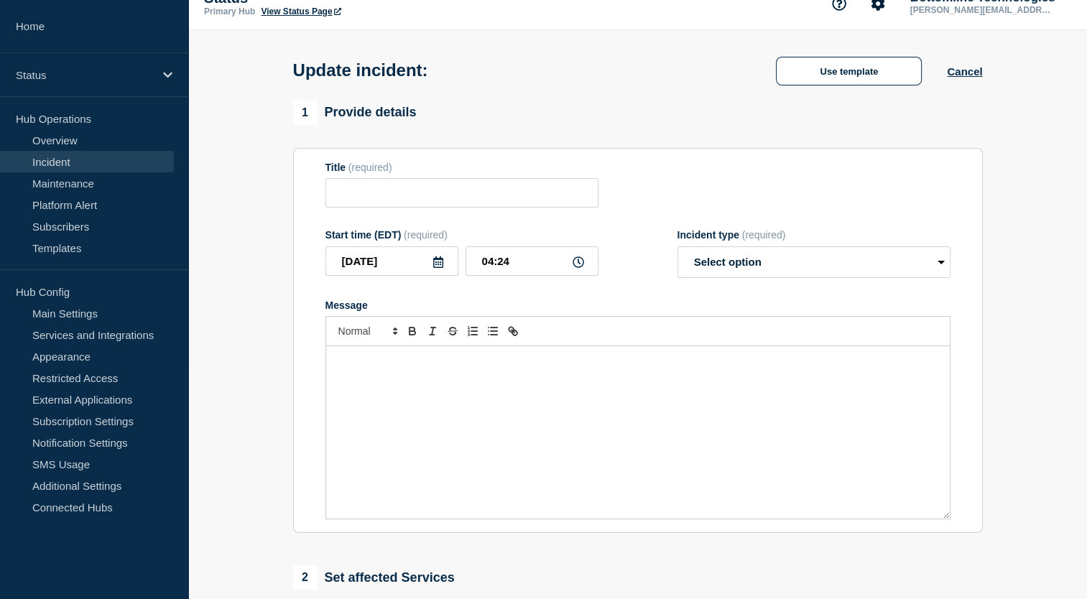
type input "[FM / C Series] | Severity: 1 | Summary: All FM Hosted BACS Submissions failing"
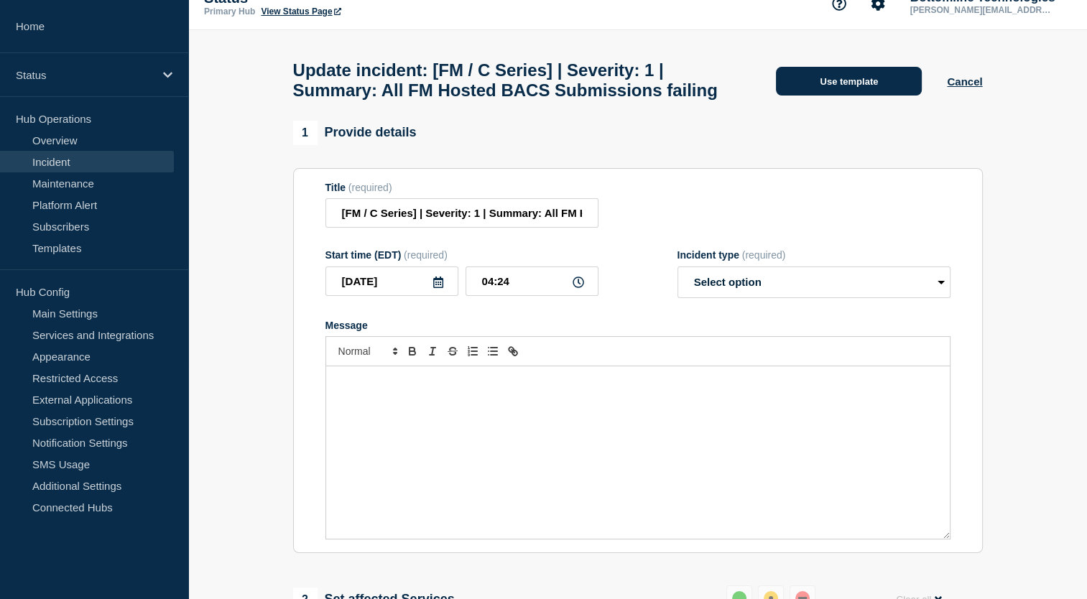
click at [872, 96] on button "Use template" at bounding box center [849, 81] width 146 height 29
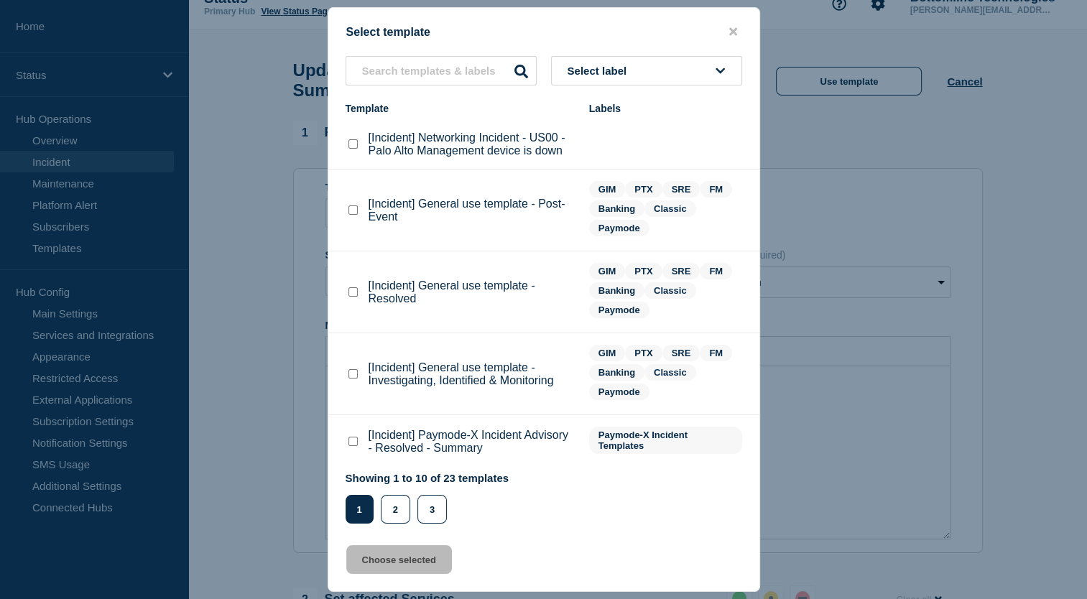
click at [667, 66] on button "Select label" at bounding box center [646, 70] width 191 height 29
type input "GIM"
click at [587, 145] on button "GIM" at bounding box center [646, 148] width 191 height 29
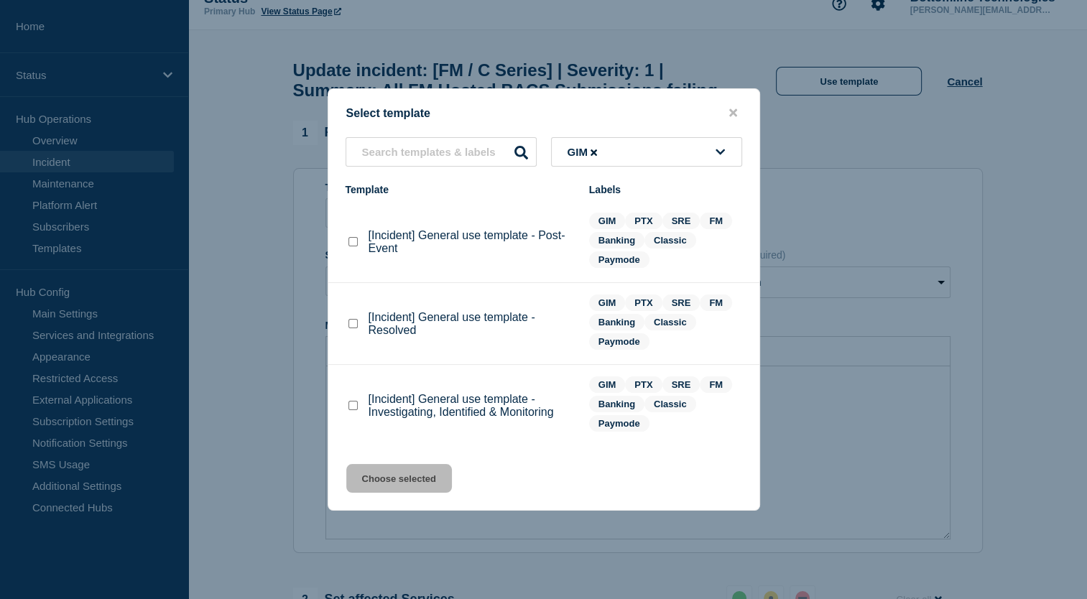
click at [355, 407] on checkbox"] "[Incident] General use template - Investigating, Identified & Monitoring checkb…" at bounding box center [352, 405] width 9 height 9
checkbox checkbox"] "true"
click at [400, 481] on button "Choose selected" at bounding box center [399, 478] width 106 height 29
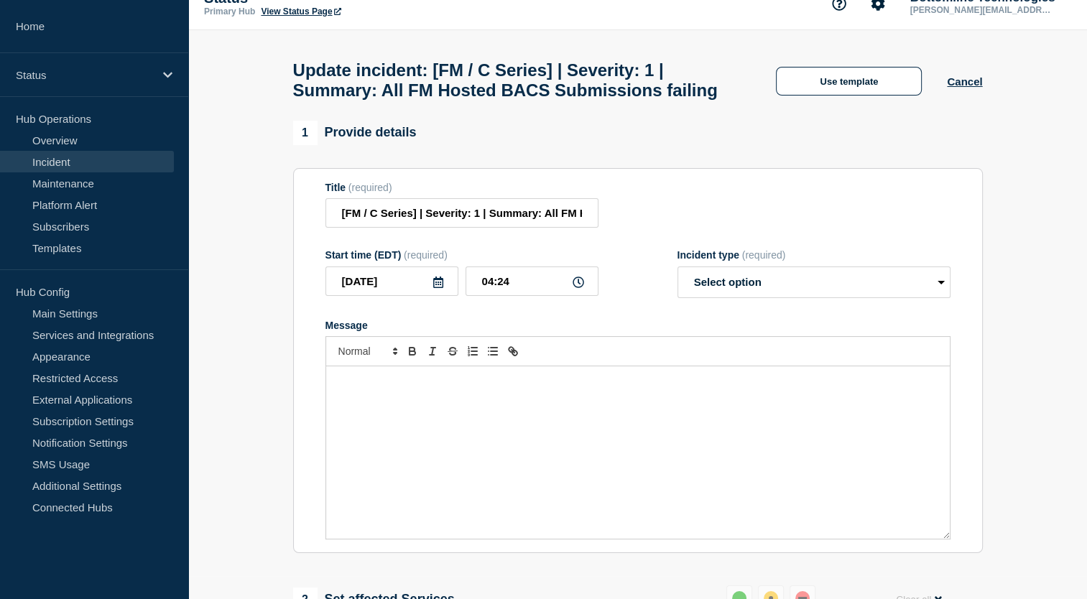
select select "investigating"
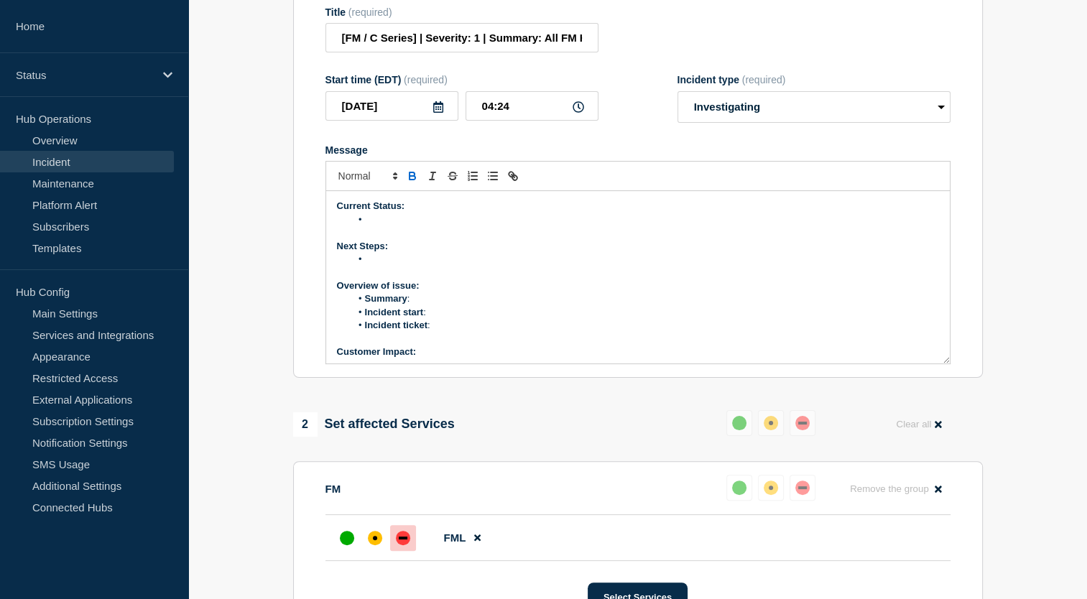
scroll to position [218, 0]
click at [410, 226] on li "Message" at bounding box center [645, 219] width 588 height 13
click at [382, 266] on li "Message" at bounding box center [645, 259] width 588 height 13
click at [439, 305] on li "Summary :" at bounding box center [645, 298] width 588 height 13
click at [458, 319] on li "Incident start :" at bounding box center [645, 312] width 588 height 13
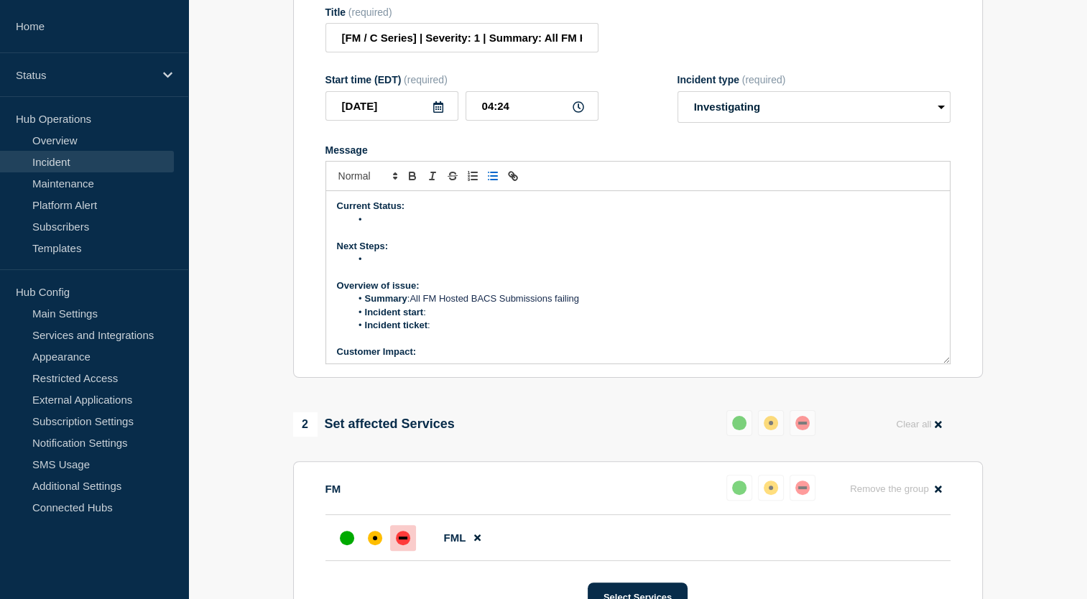
click at [458, 332] on li "Incident ticket :" at bounding box center [645, 325] width 588 height 13
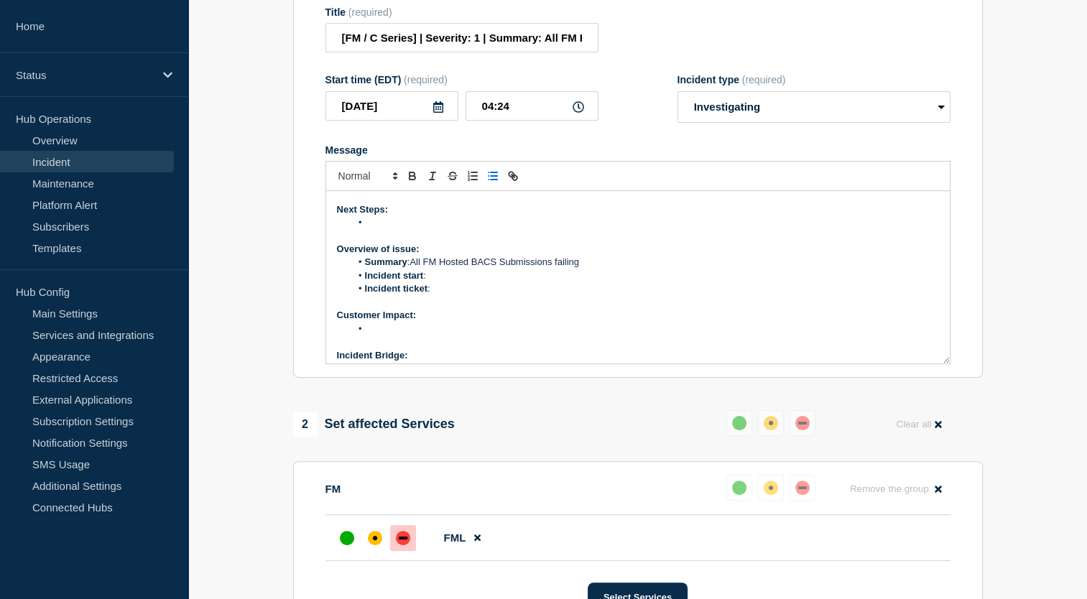
scroll to position [39, 0]
click at [422, 333] on li "Message" at bounding box center [645, 326] width 588 height 13
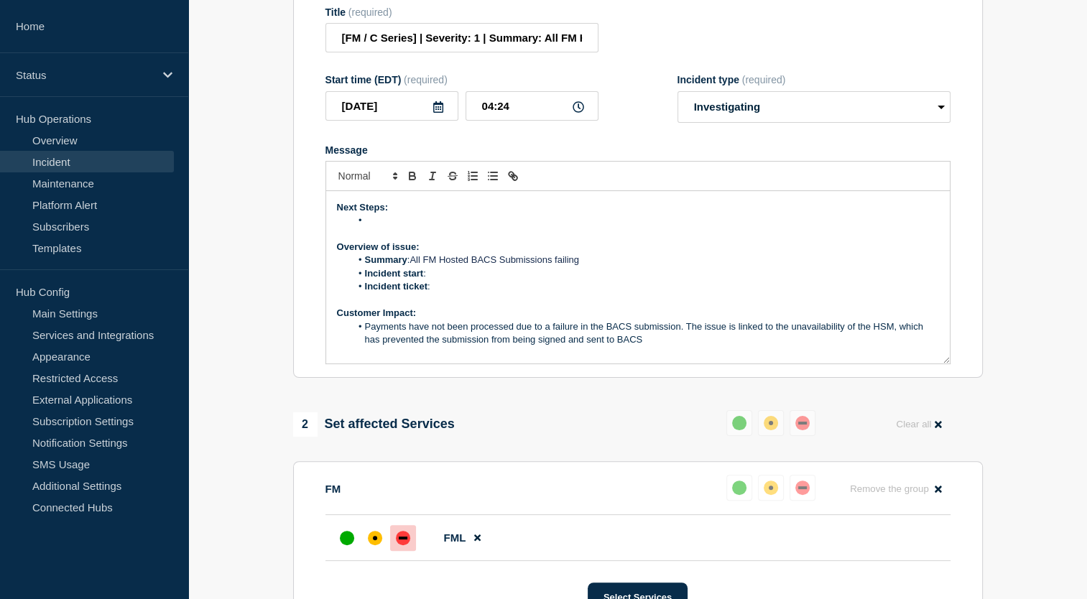
click at [451, 293] on li "Incident ticket :" at bounding box center [645, 286] width 588 height 13
drag, startPoint x: 431, startPoint y: 299, endPoint x: 487, endPoint y: 302, distance: 56.1
click at [487, 293] on li "Incident ticket : WT-58046" at bounding box center [645, 286] width 588 height 13
click at [509, 182] on icon "Toggle link" at bounding box center [513, 176] width 13 height 13
paste input "https://jira.bottomline.tech/browse/"
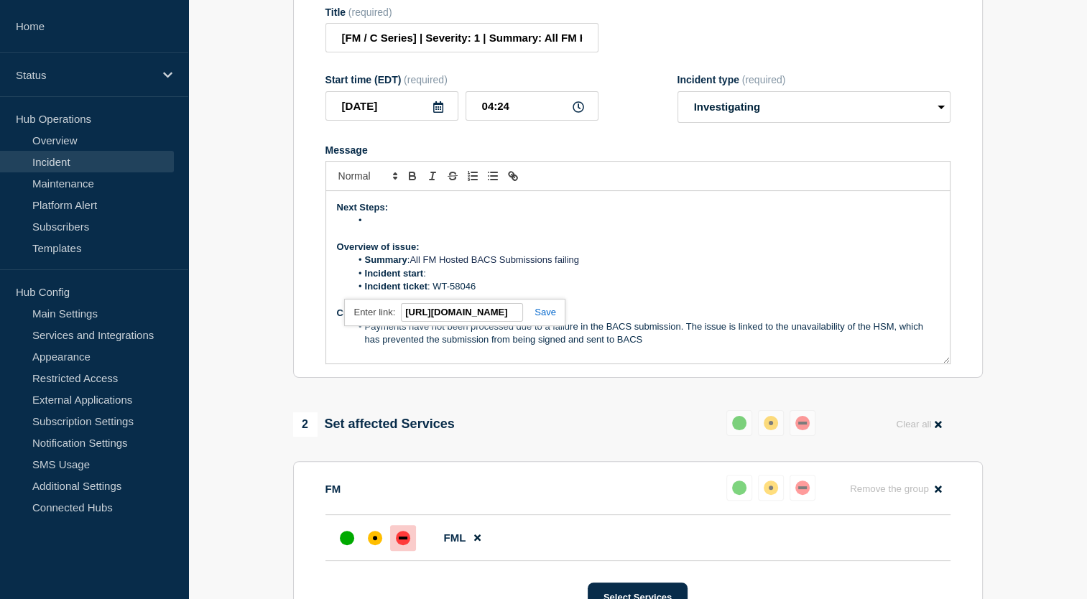
scroll to position [0, 84]
type input "https://jira.bottomline.tech/browse/WT-58046"
click at [545, 318] on link at bounding box center [539, 312] width 33 height 11
click at [473, 320] on p "Customer Impact:" at bounding box center [638, 313] width 602 height 13
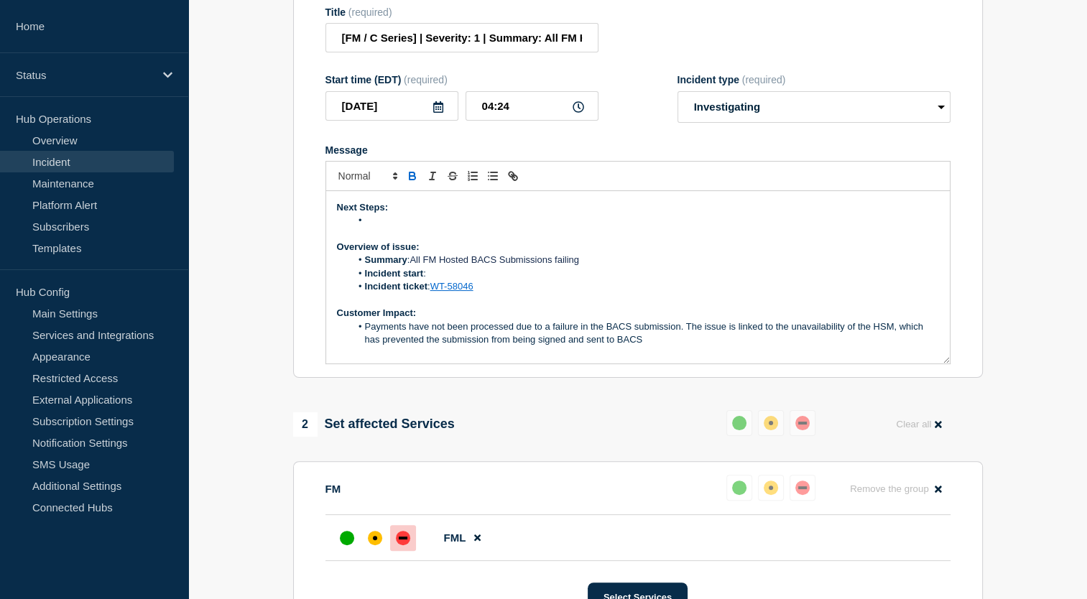
click at [468, 280] on li "Incident start :" at bounding box center [645, 273] width 588 height 13
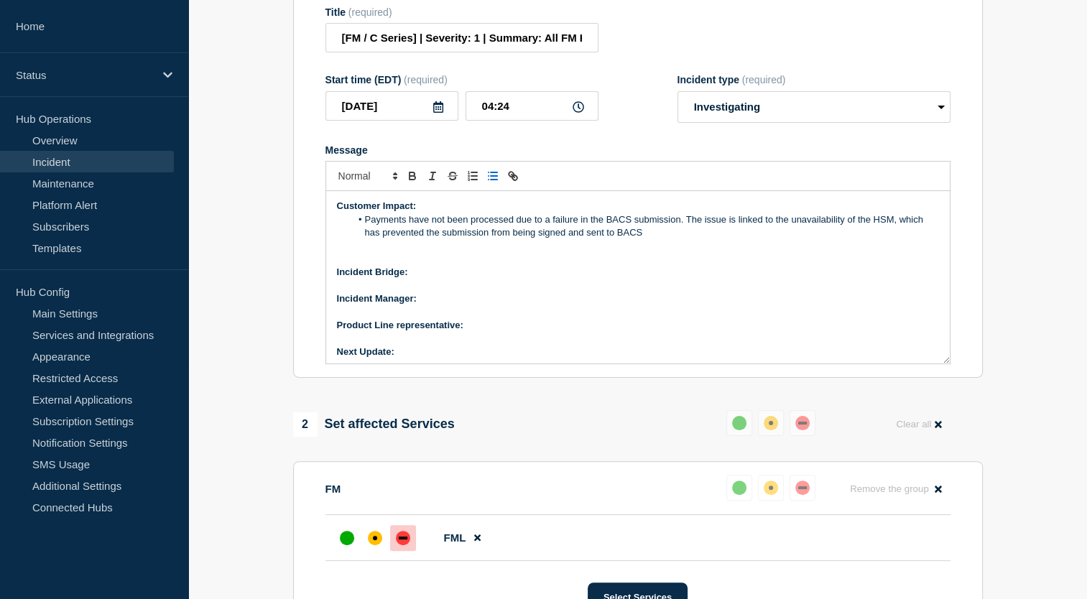
scroll to position [149, 0]
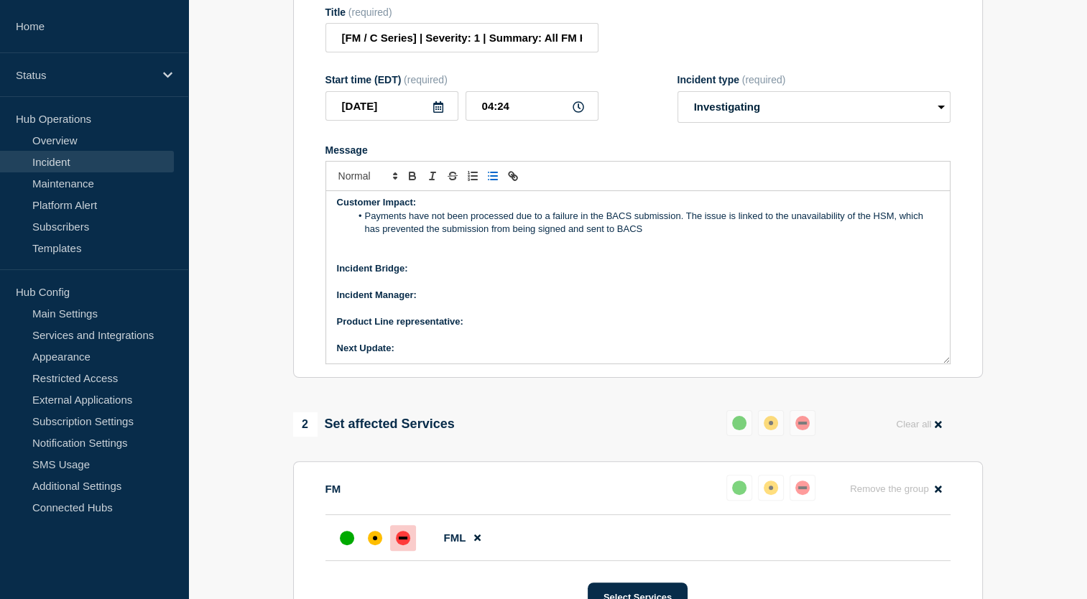
click at [461, 275] on p "Incident Bridge:" at bounding box center [638, 268] width 602 height 13
click at [431, 302] on p "Incident Manager:" at bounding box center [638, 295] width 602 height 13
click at [484, 328] on p "Product Line representative:" at bounding box center [638, 321] width 602 height 13
click at [428, 355] on p "Next Update:" at bounding box center [638, 348] width 602 height 13
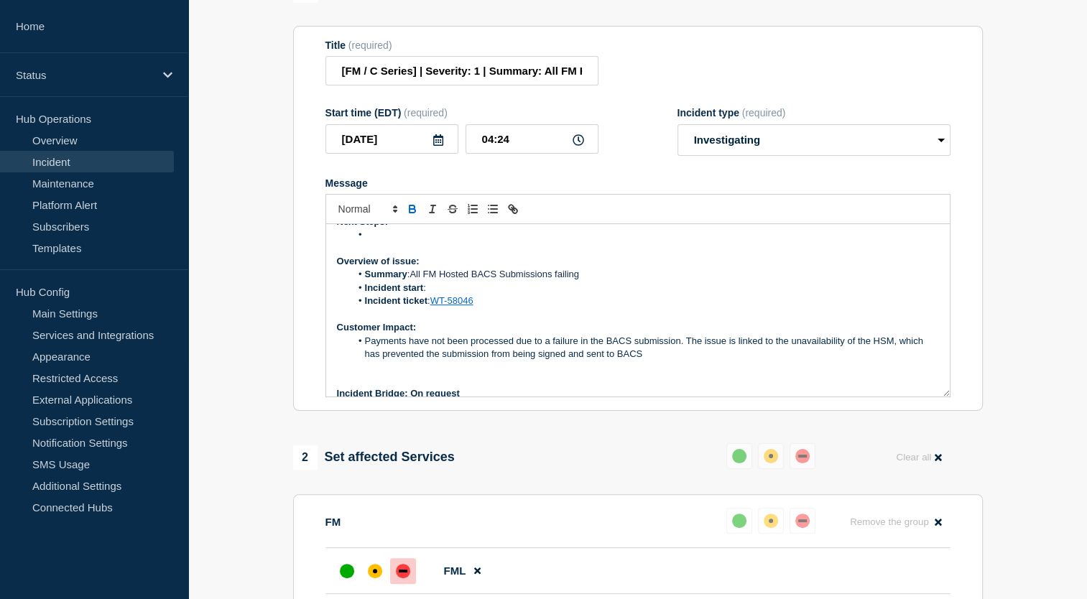
scroll to position [57, 0]
click at [434, 295] on li "Incident start :" at bounding box center [645, 288] width 588 height 13
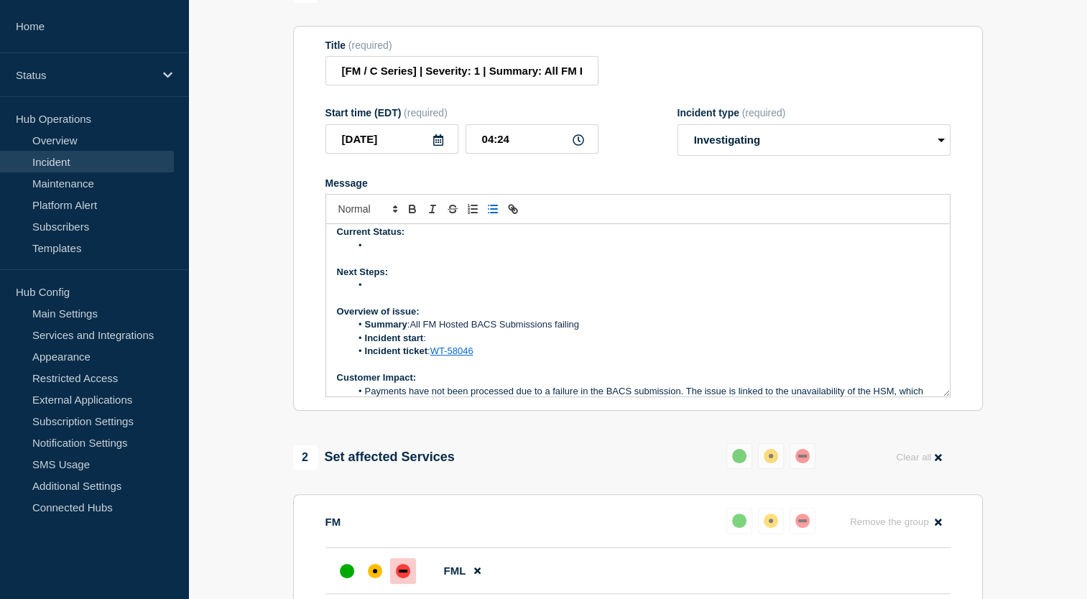
scroll to position [0, 0]
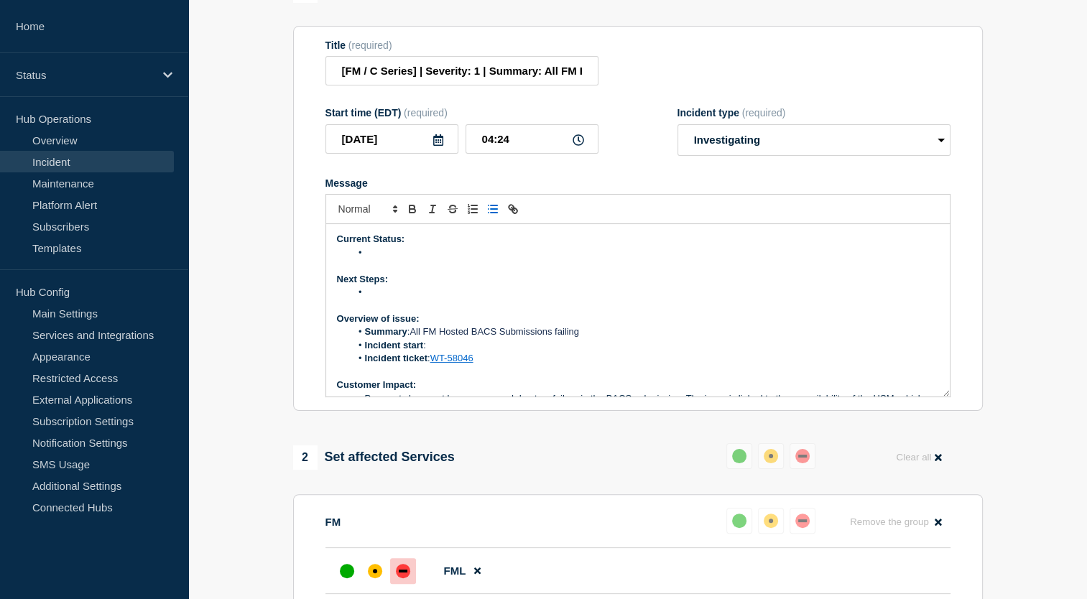
click at [392, 259] on li "Message" at bounding box center [645, 252] width 588 height 13
click at [385, 299] on li "Message" at bounding box center [645, 292] width 588 height 13
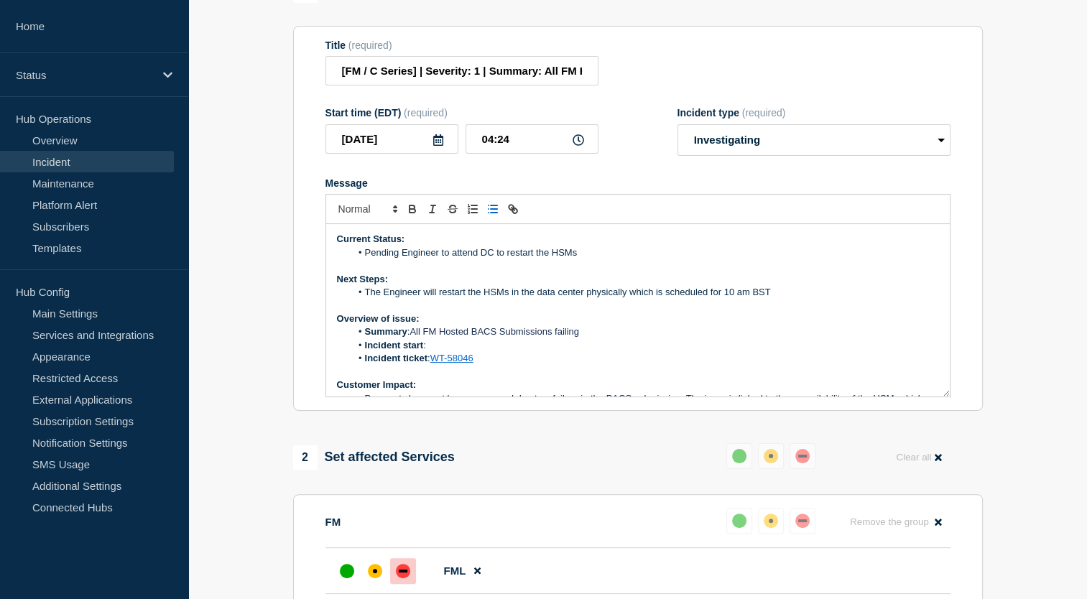
click at [451, 352] on li "Incident start :" at bounding box center [645, 345] width 588 height 13
click at [489, 352] on li "Incident start : 19th August 20 :40" at bounding box center [645, 345] width 588 height 13
click at [523, 352] on li "Incident start : 19th August 08 :40" at bounding box center [645, 345] width 588 height 13
click at [682, 352] on li "Incident start : 19th August 08 :40 PM BST (1st HSM went down)" at bounding box center [645, 345] width 588 height 13
click at [710, 352] on li "Incident start : 19th August 08 :40 PM BST (1st HSM went down) and 20th August …" at bounding box center [645, 345] width 588 height 13
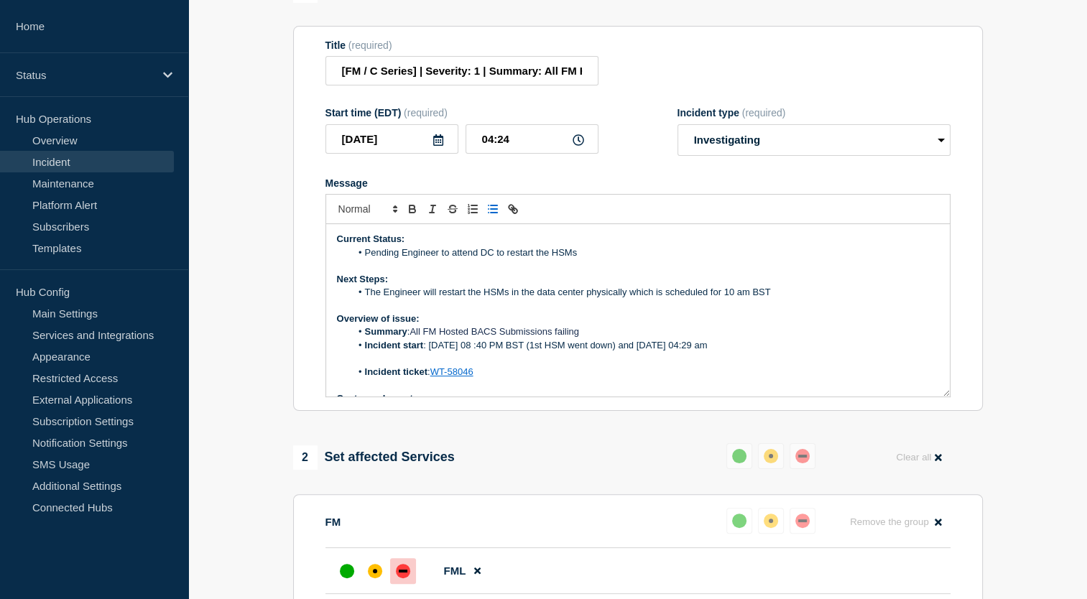
click at [759, 352] on li "Incident start : 19th August 08 :40 PM BST (1st HSM went down) and 20th August …" at bounding box center [645, 345] width 588 height 13
click at [638, 352] on li "Incident start : 19th August 08 :40 PM BST (1st HSM went down) and 20th August …" at bounding box center [645, 345] width 588 height 13
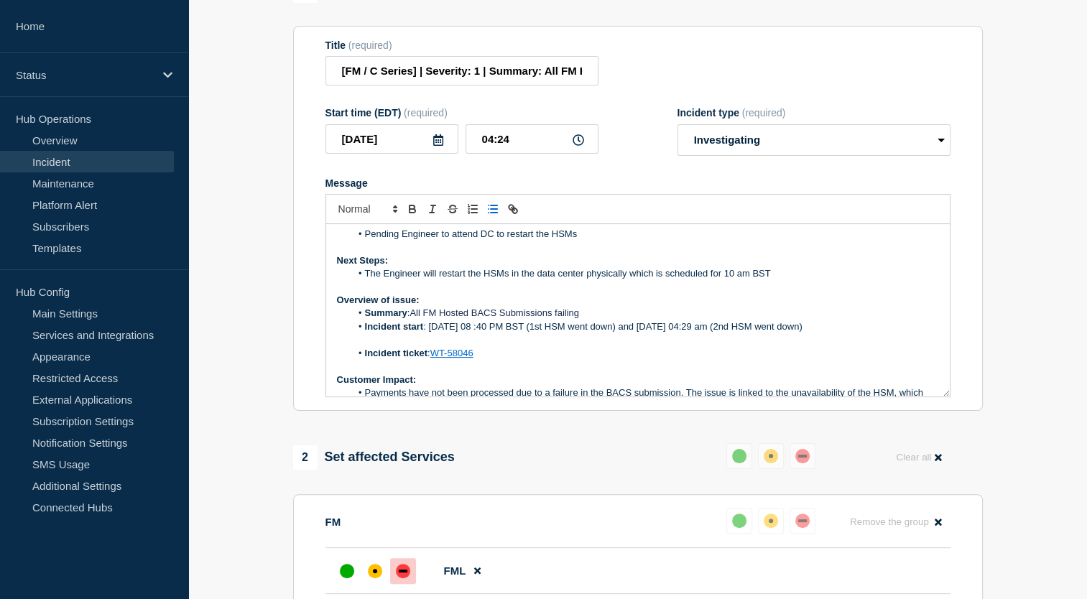
scroll to position [19, 0]
click at [365, 359] on span "Message" at bounding box center [365, 352] width 0 height 13
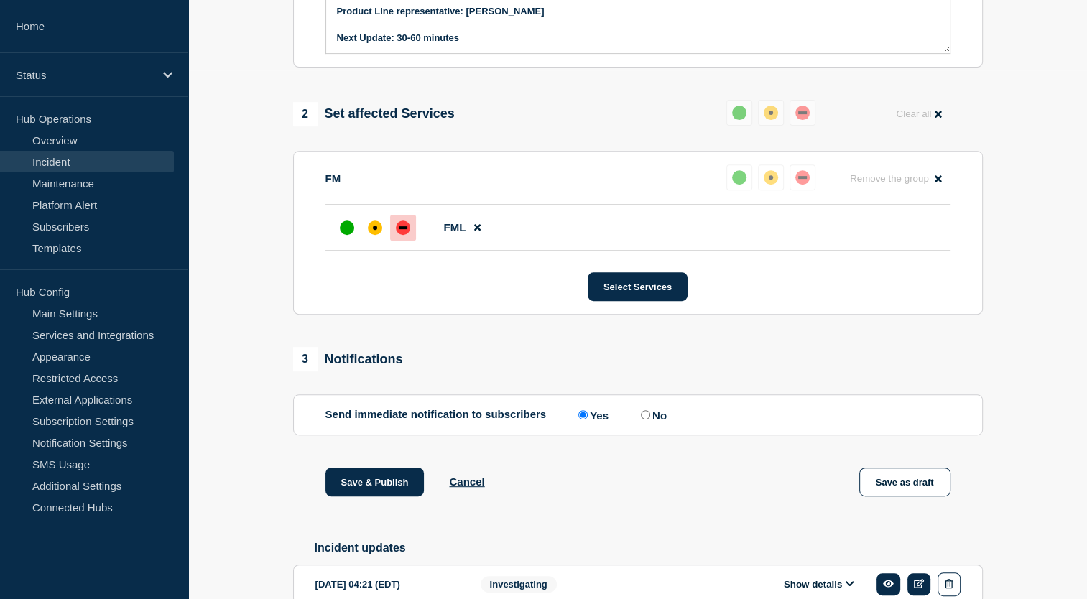
scroll to position [530, 0]
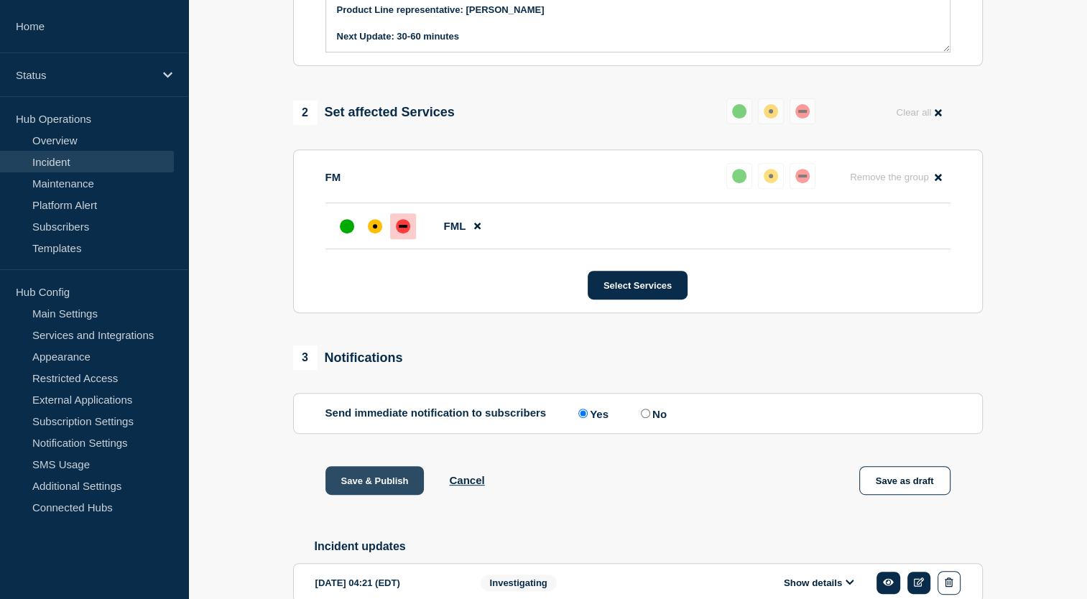
click at [393, 495] on button "Save & Publish" at bounding box center [374, 480] width 99 height 29
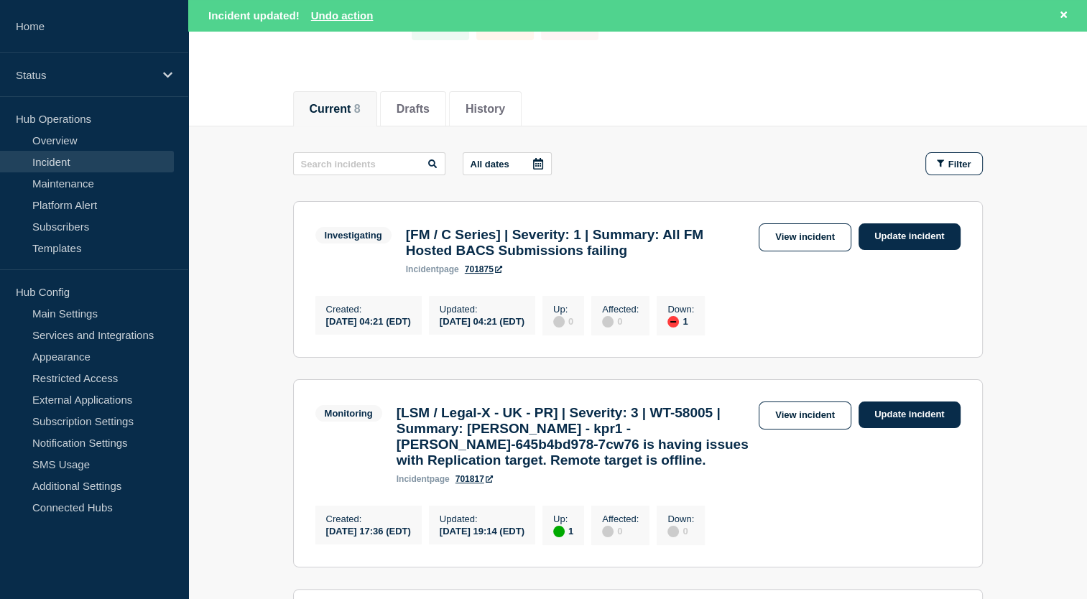
scroll to position [135, 0]
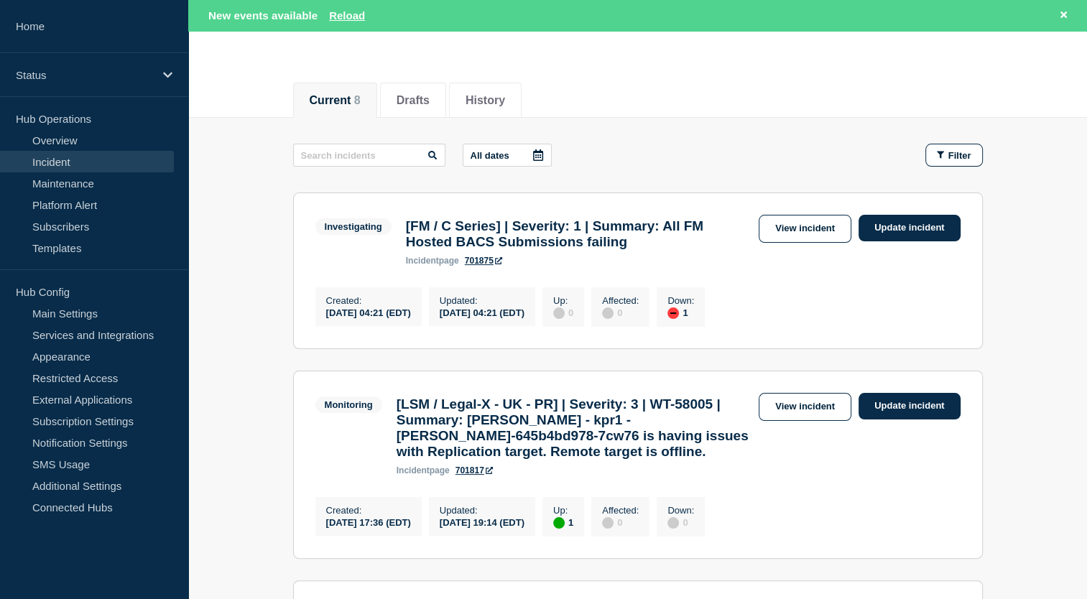
click at [639, 154] on div "All dates Filter" at bounding box center [638, 155] width 690 height 23
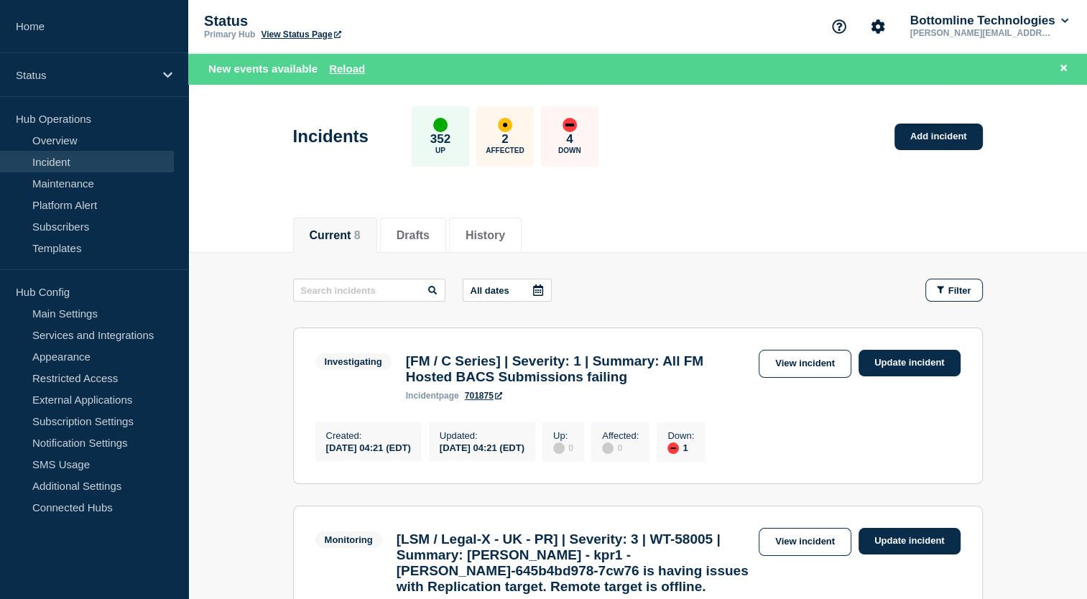
click at [319, 39] on link "View Status Page" at bounding box center [301, 34] width 80 height 10
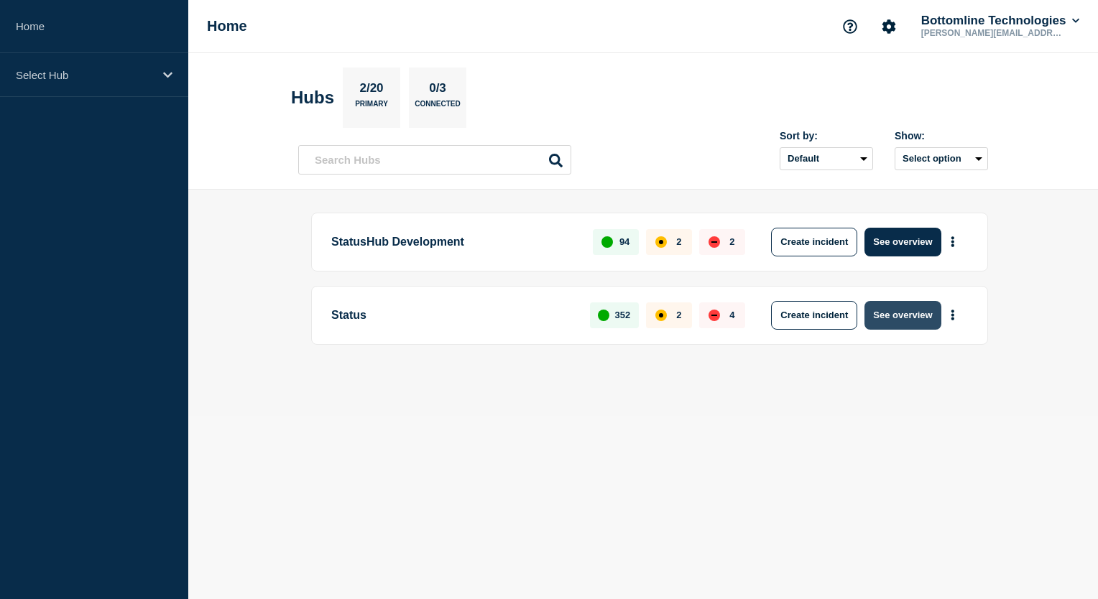
click at [893, 306] on button "See overview" at bounding box center [902, 315] width 76 height 29
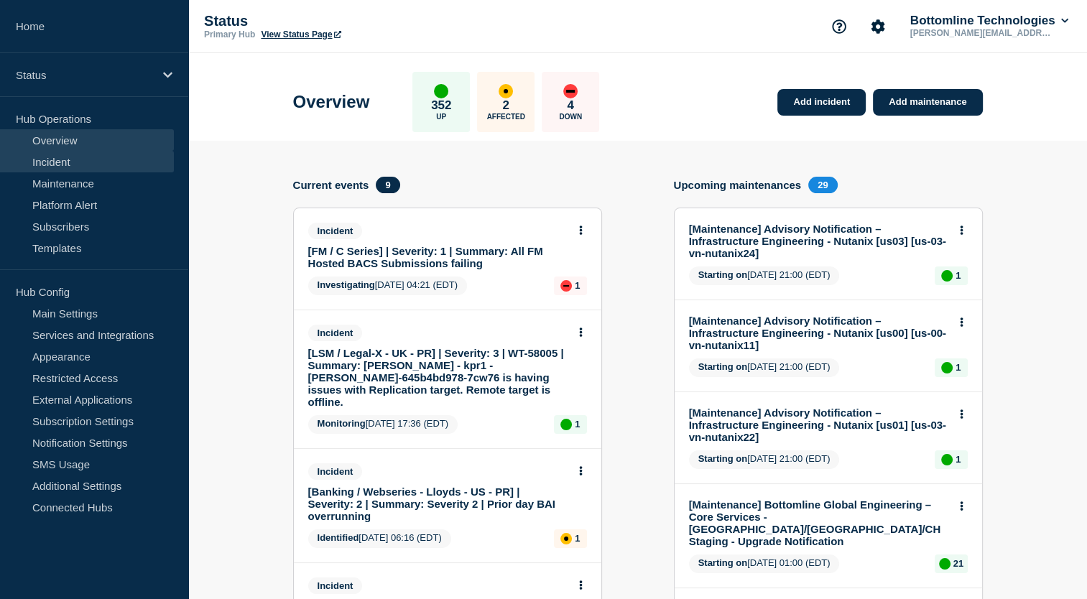
click at [111, 157] on link "Incident" at bounding box center [87, 162] width 174 height 22
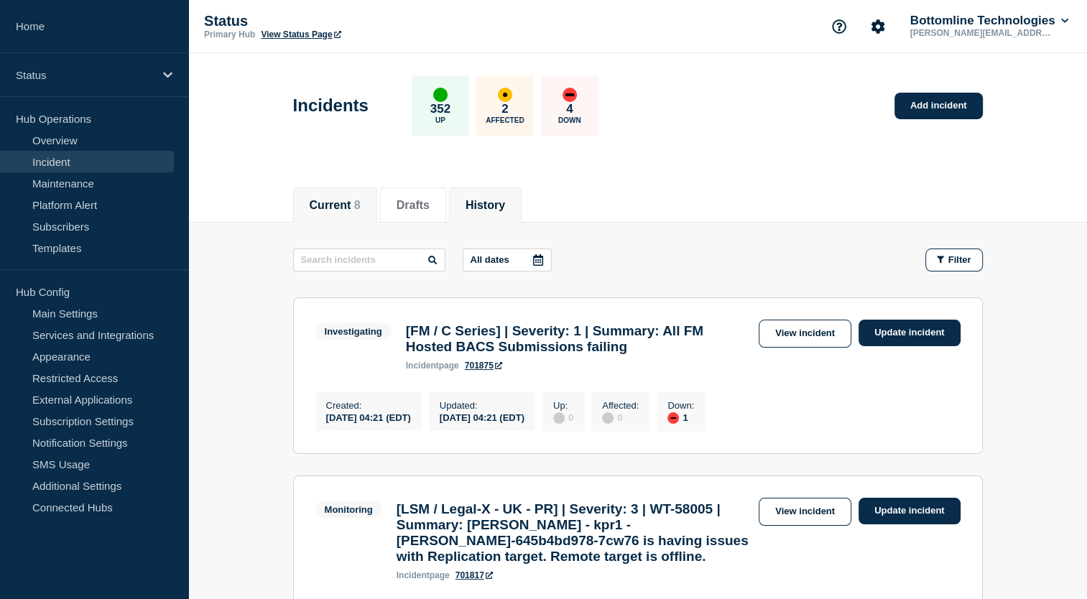
click at [501, 209] on button "History" at bounding box center [486, 205] width 40 height 13
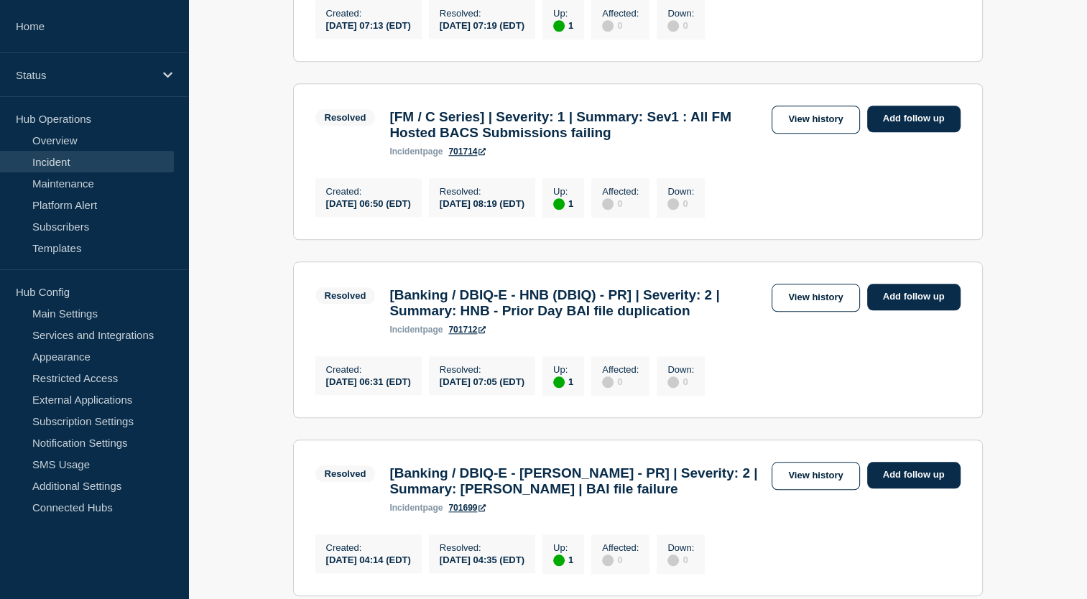
scroll to position [1298, 0]
click at [821, 134] on link "View history" at bounding box center [816, 120] width 88 height 28
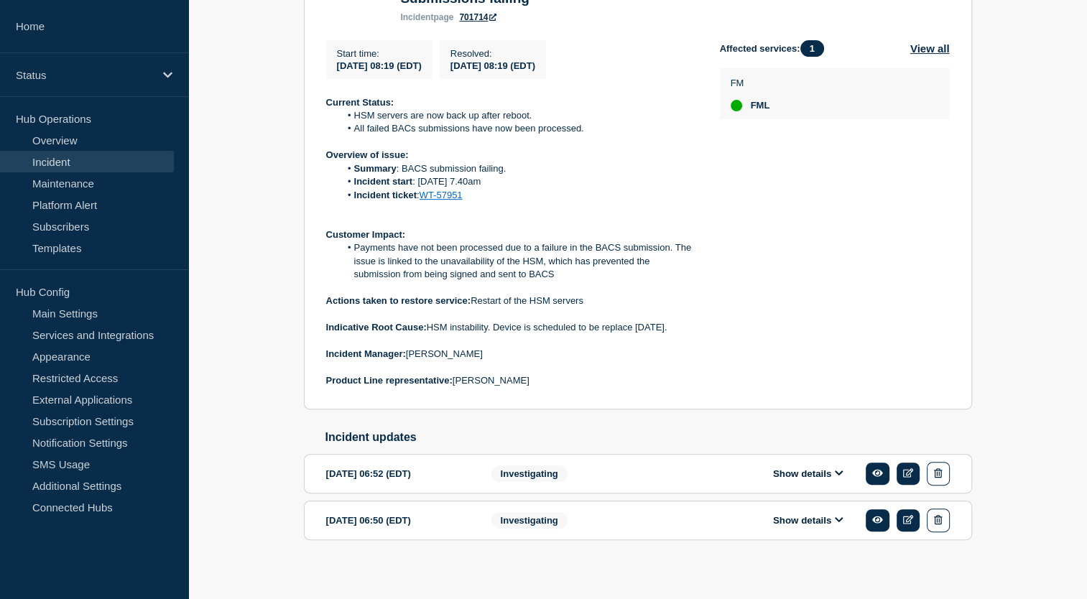
scroll to position [369, 0]
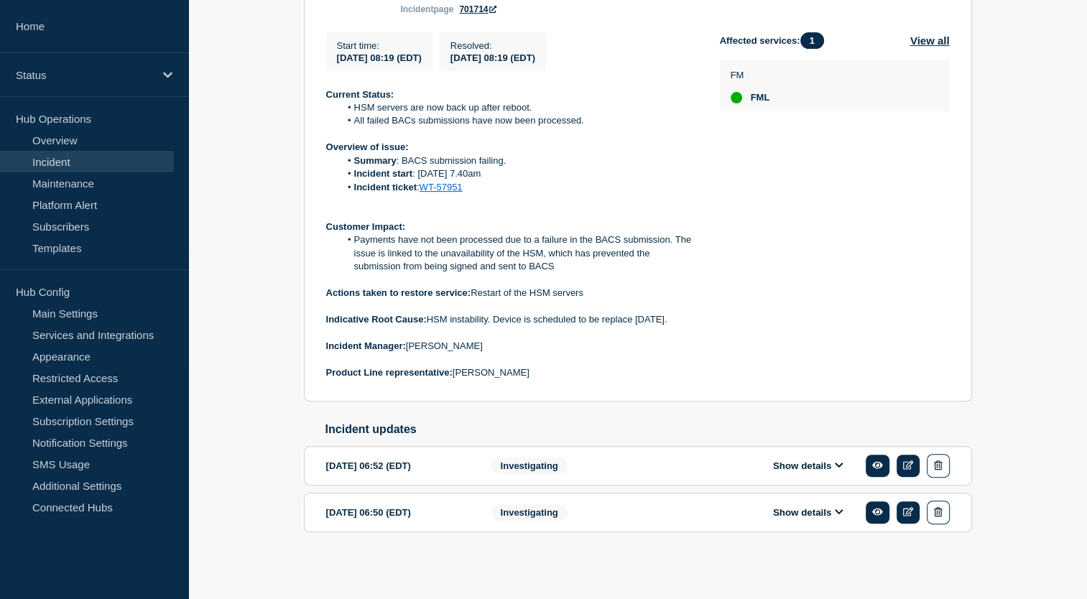
click at [836, 472] on button "Show details" at bounding box center [808, 466] width 79 height 12
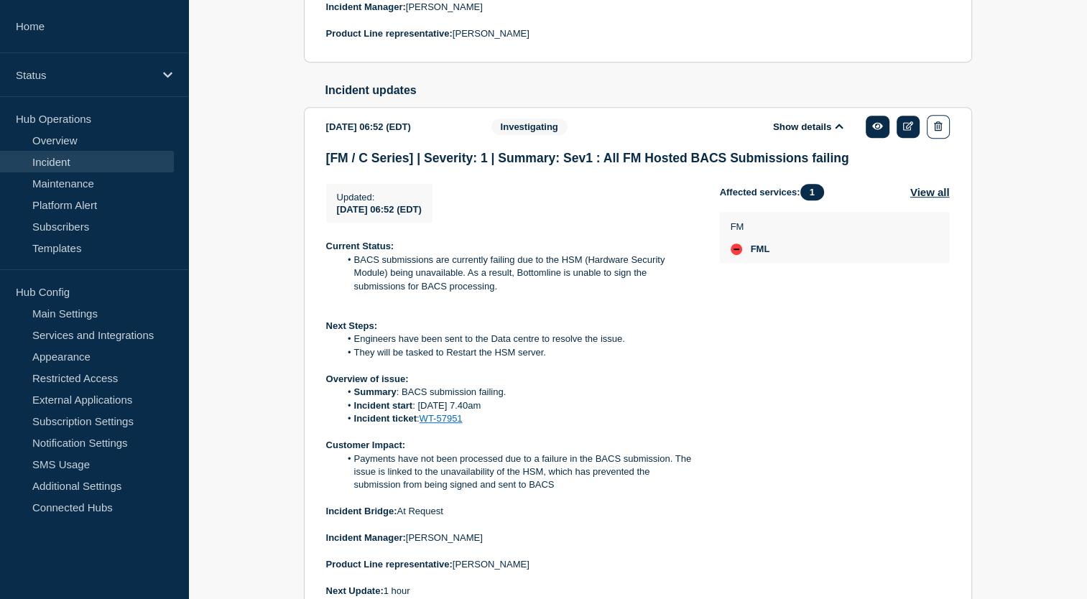
scroll to position [842, 0]
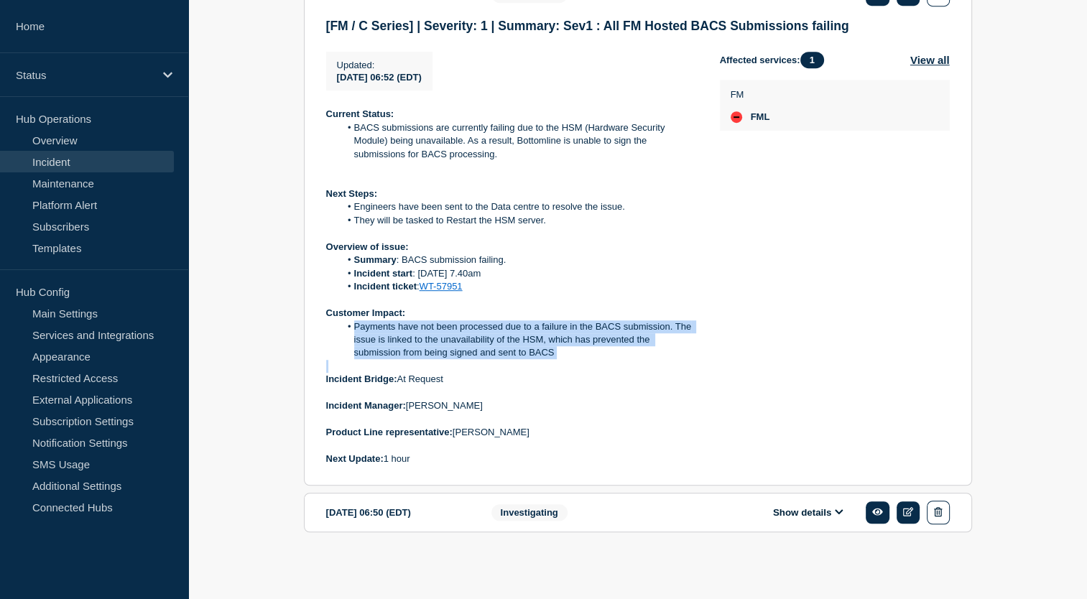
drag, startPoint x: 356, startPoint y: 330, endPoint x: 573, endPoint y: 364, distance: 219.6
click at [573, 364] on div "Current Status: BACS submissions are currently failing due to the HSM (Hardware…" at bounding box center [511, 287] width 371 height 358
copy li "Payments have not been processed due to a failure in the BACS submission. The i…"
